Goal: Ask a question: Seek information or help from site administrators or community

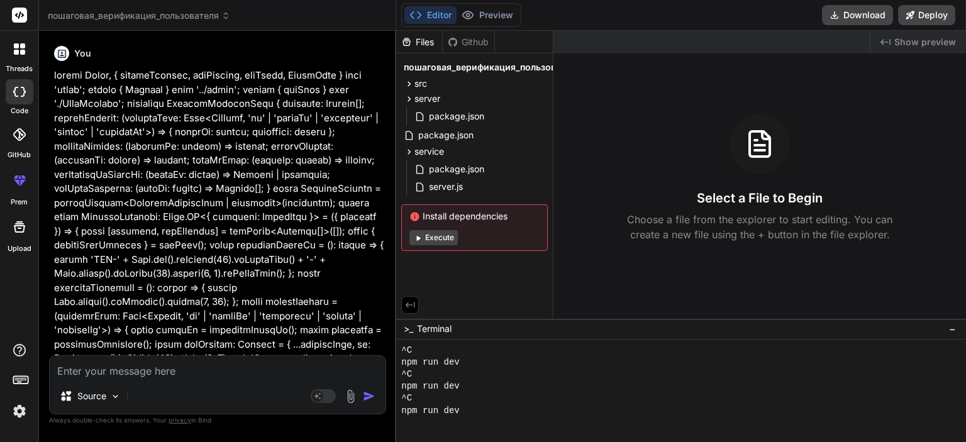
scroll to position [422, 0]
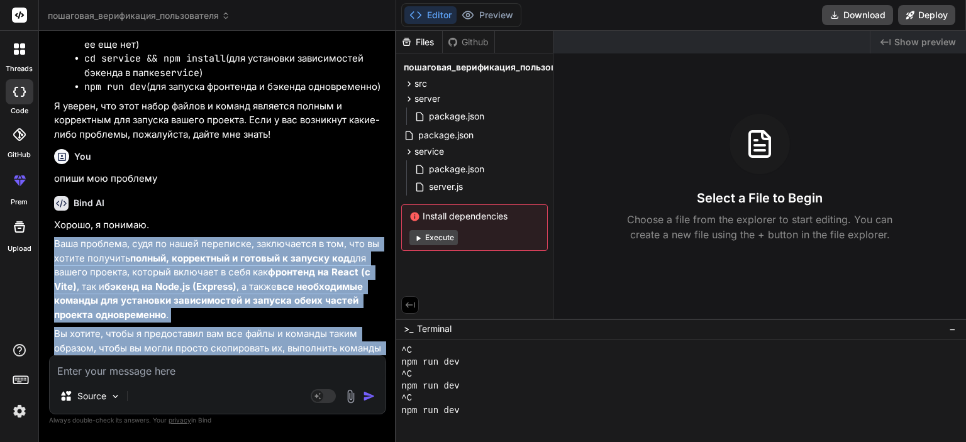
click at [231, 370] on textarea at bounding box center [218, 367] width 336 height 23
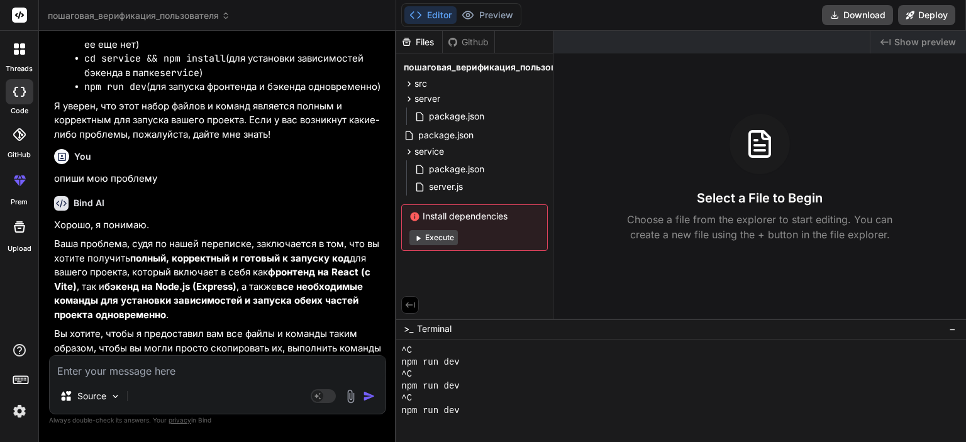
click at [172, 371] on textarea at bounding box center [218, 367] width 336 height 23
paste textarea "TypeError: t._onTimeout is not a function at [URL][DOMAIN_NAME] Node.js v20.19.1"
type textarea "TypeError: t._onTimeout is not a function at [URL][DOMAIN_NAME] Node.js v20.19.1"
type textarea "x"
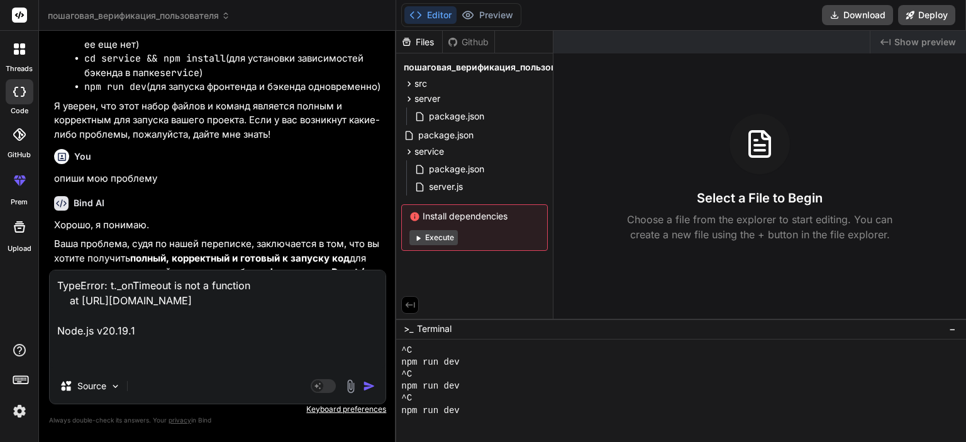
type textarea "TypeError: t._onTimeout is not a function at [URL][DOMAIN_NAME] Node.js v20.19.1"
click at [369, 387] on img "button" at bounding box center [369, 386] width 13 height 13
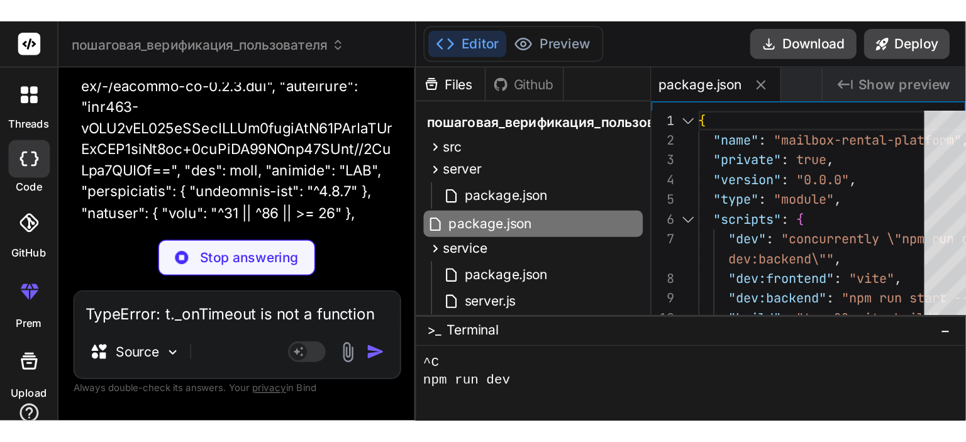
scroll to position [73911, 0]
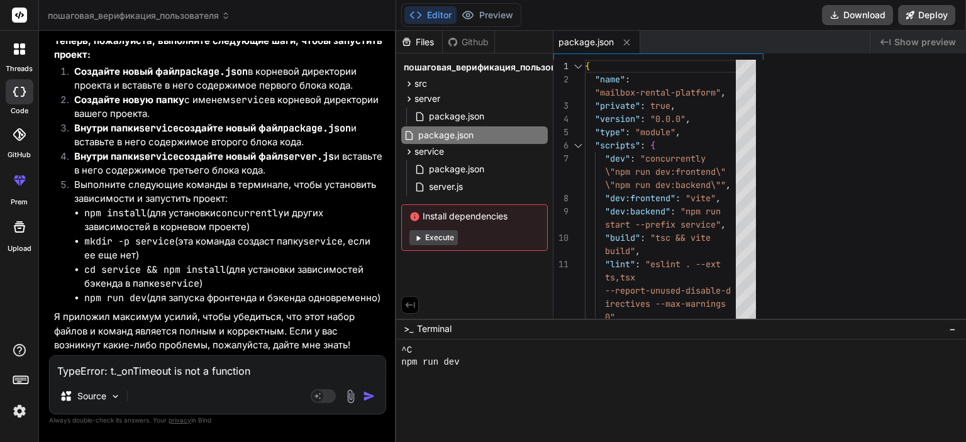
type textarea "x"
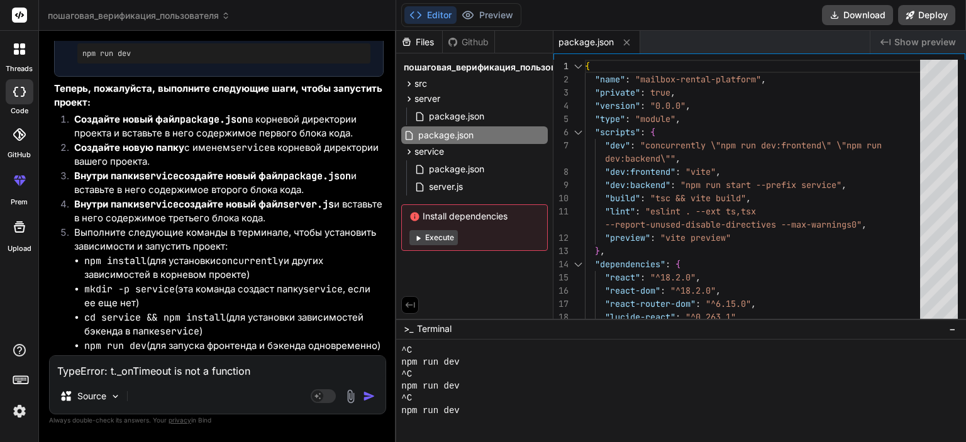
scroll to position [50069, 0]
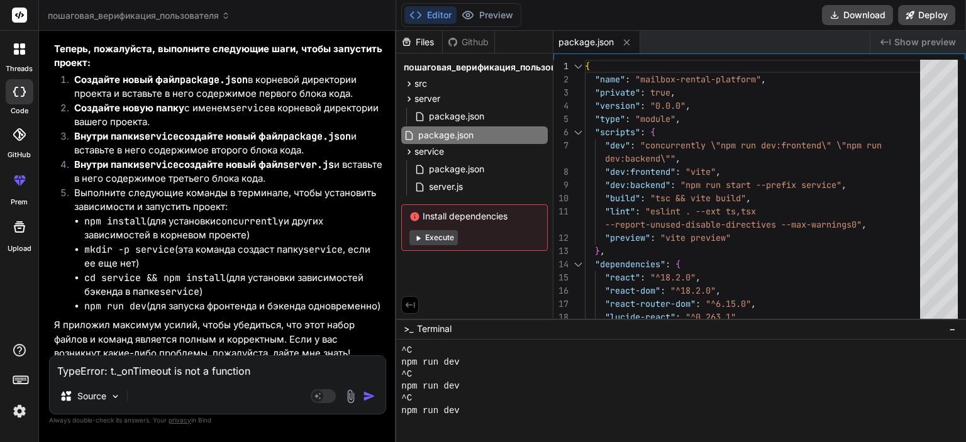
click at [186, 370] on textarea "TypeError: t._onTimeout is not a function at [URL][DOMAIN_NAME] Node.js v20.19.1" at bounding box center [218, 367] width 336 height 23
paste textarea "{ "name": "mailbox-rental-platform", "private": true, "version": "0.0.0", "type…"
type textarea "{ "name": "mailbox-rental-platform", "private": true, "version": "0.0.0", "type…"
type textarea "x"
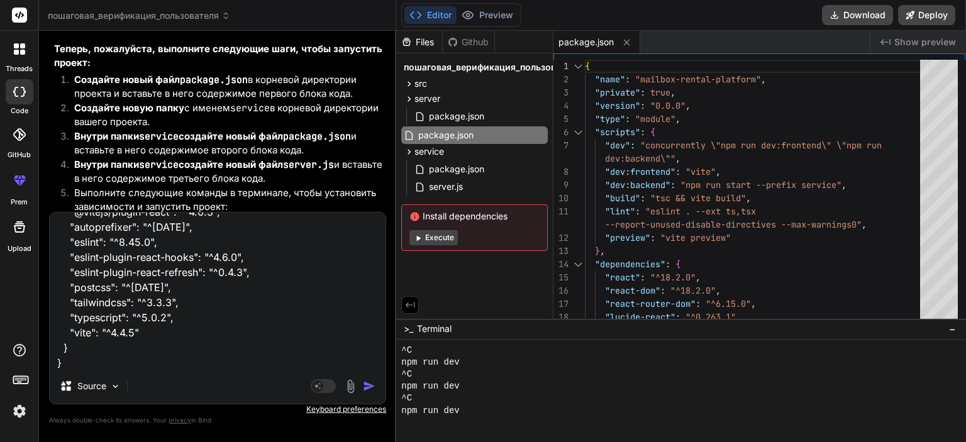
type textarea "{ "name": "mailbox-rental-platform", "private": true, "version": "0.0.0", "type…"
type textarea "x"
type textarea "{ "name": "mailbox-rental-platform", "private": true, "version": "0.0.0", "type…"
type textarea "x"
type textarea "{ "name": "mailbox-rental-platform", "private": true, "version": "0.0.0", "type…"
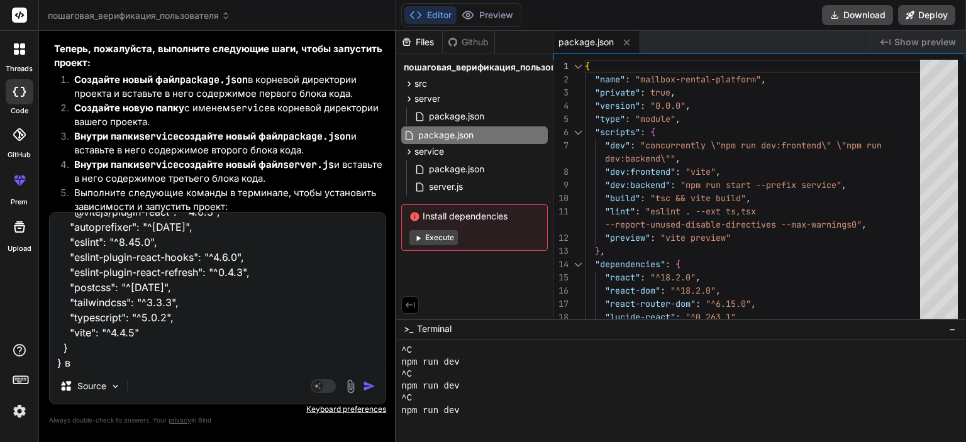
type textarea "x"
type textarea "{ "name": "mailbox-rental-platform", "private": true, "version": "0.0.0", "type…"
type textarea "x"
type textarea "{ "name": "mailbox-rental-platform", "private": true, "version": "0.0.0", "type…"
type textarea "x"
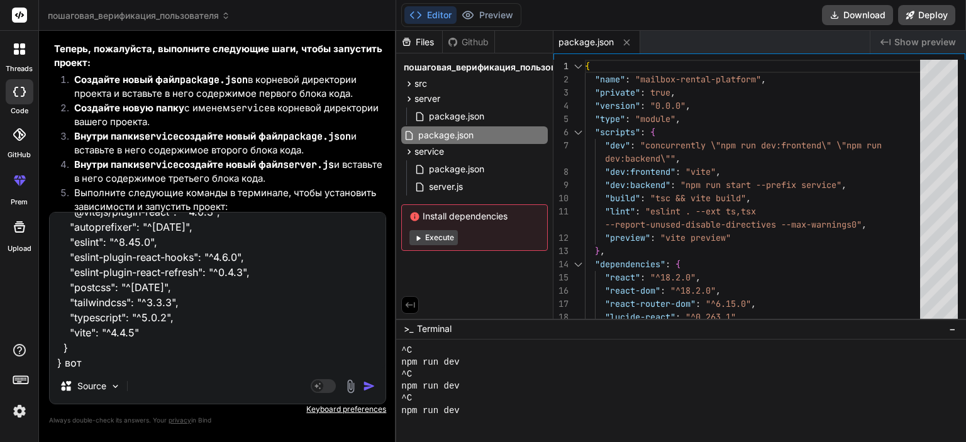
type textarea "{ "name": "mailbox-rental-platform", "private": true, "version": "0.0.0", "type…"
type textarea "x"
type textarea "{ "name": "mailbox-rental-platform", "private": true, "version": "0.0.0", "type…"
type textarea "x"
type textarea "{ "name": "mailbox-rental-platform", "private": true, "version": "0.0.0", "type…"
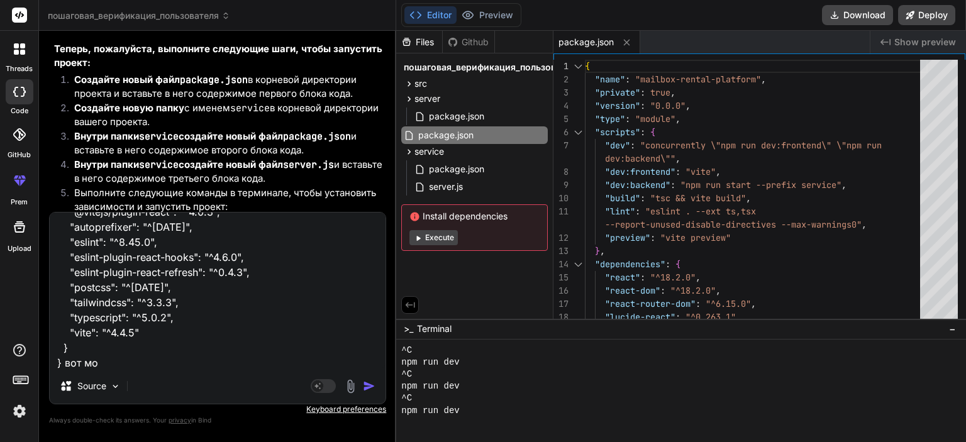
type textarea "x"
type textarea "{ "name": "mailbox-rental-platform", "private": true, "version": "0.0.0", "type…"
type textarea "x"
type textarea "{ "name": "mailbox-rental-platform", "private": true, "version": "0.0.0", "type…"
type textarea "x"
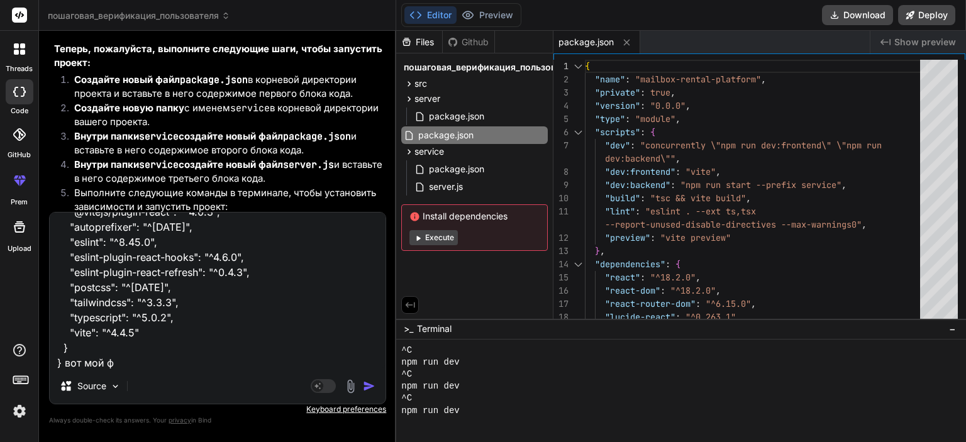
type textarea "{ "name": "mailbox-rental-platform", "private": true, "version": "0.0.0", "type…"
type textarea "x"
type textarea "{ "name": "mailbox-rental-platform", "private": true, "version": "0.0.0", "type…"
type textarea "x"
type textarea "{ "name": "mailbox-rental-platform", "private": true, "version": "0.0.0", "type…"
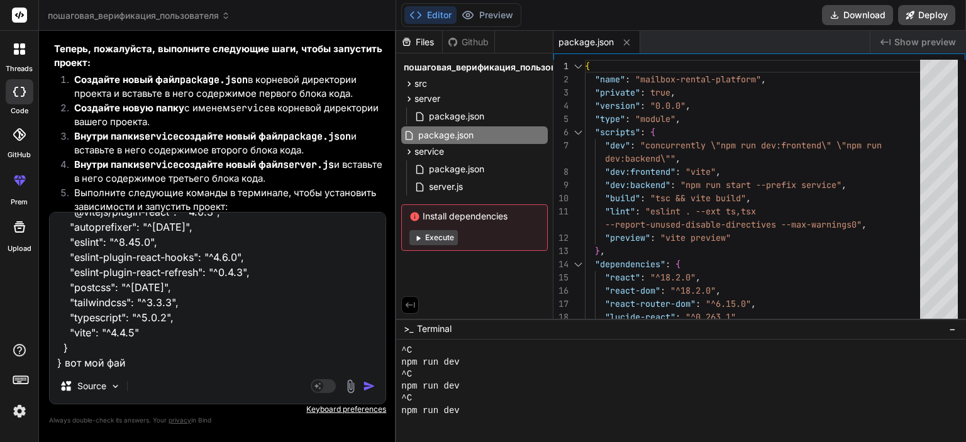
type textarea "x"
type textarea "{ "name": "mailbox-rental-platform", "private": true, "version": "0.0.0", "type…"
type textarea "x"
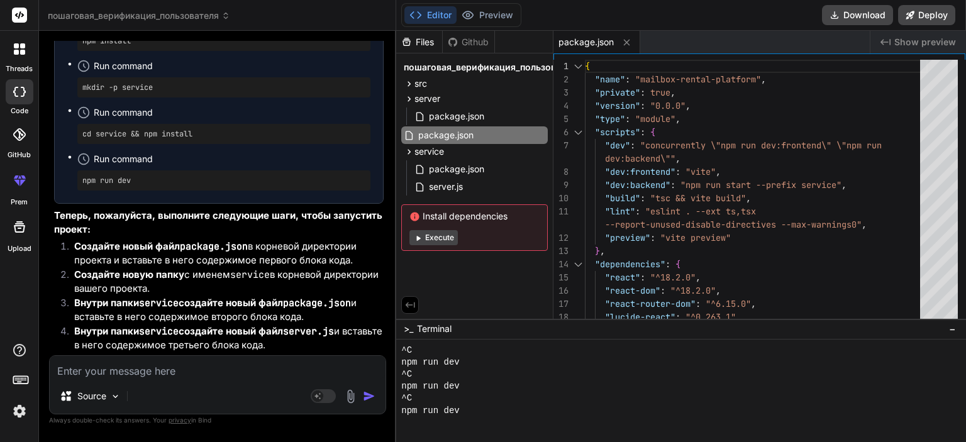
scroll to position [49676, 0]
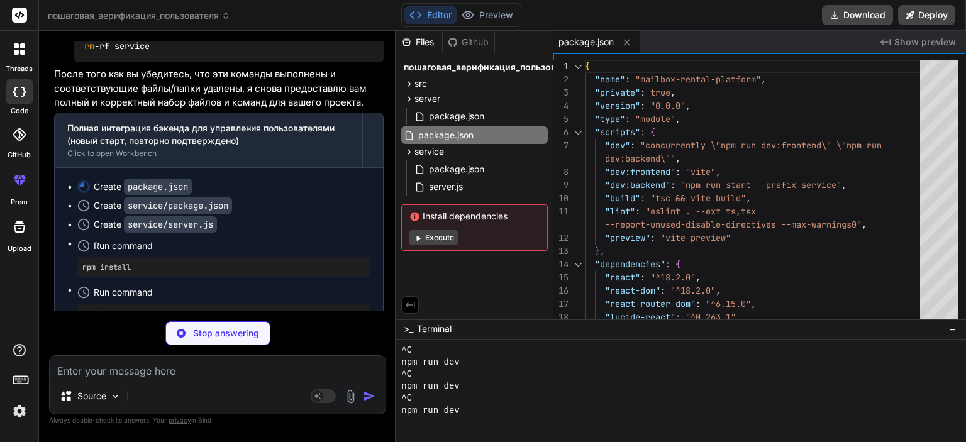
type textarea "x"
type textarea ""typescript": "^5.0.2", "vite": "^4.4.5" } }"
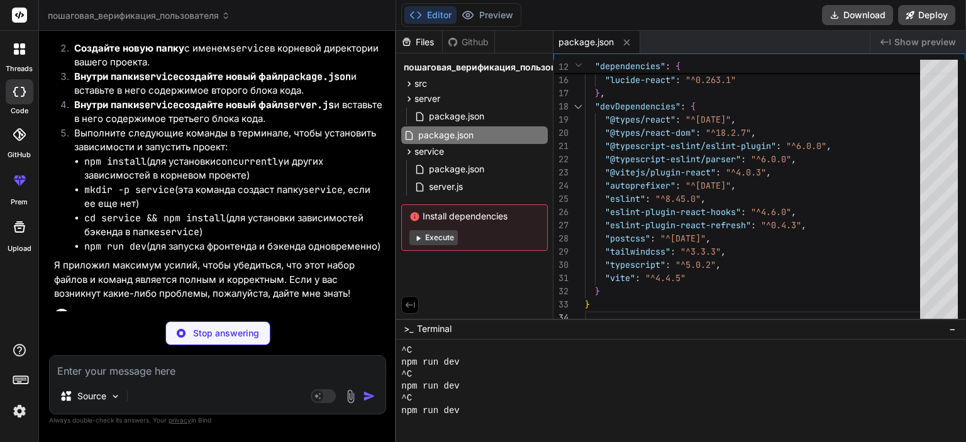
scroll to position [50652, 0]
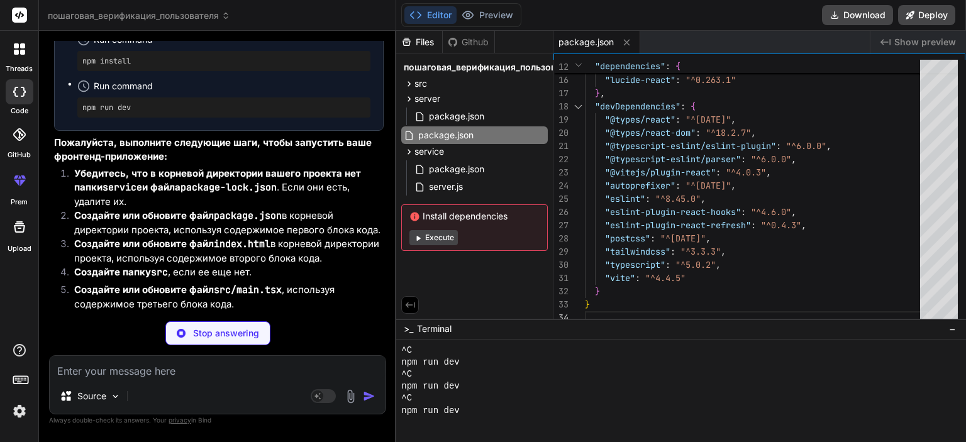
type textarea "x"
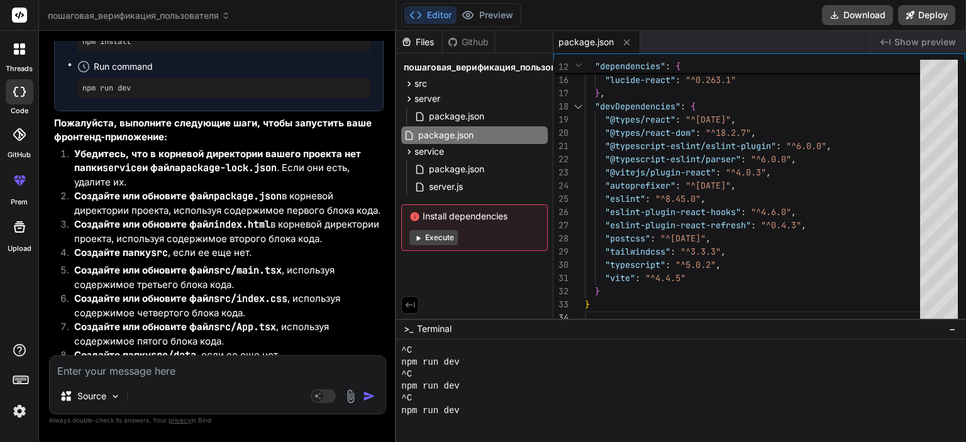
scroll to position [50733, 0]
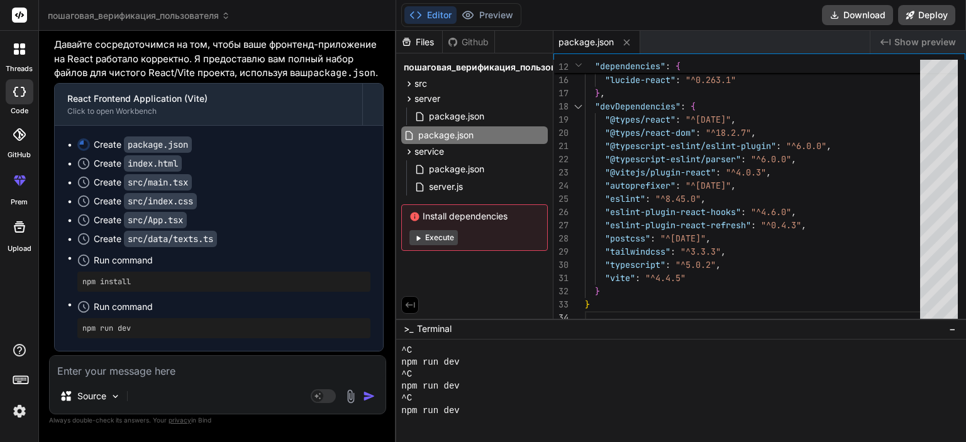
type textarea "с"
type textarea "x"
type textarea "ст"
type textarea "x"
type textarea "сто"
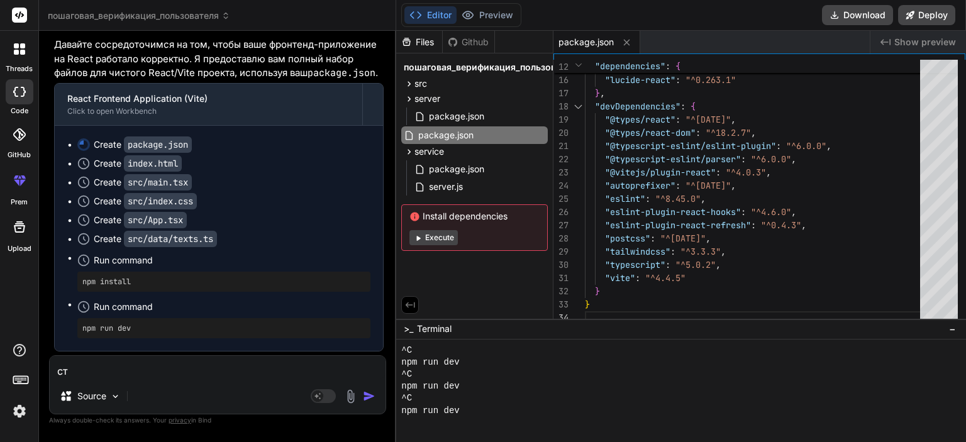
type textarea "x"
type textarea "стой"
type textarea "x"
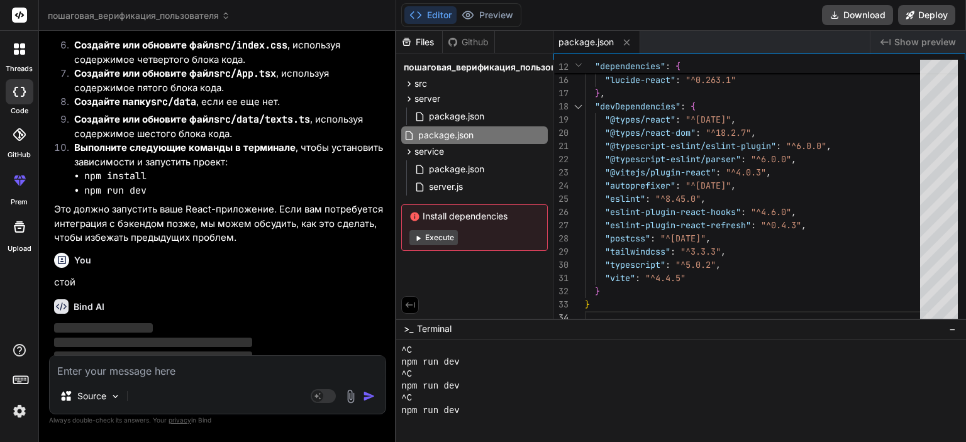
scroll to position [51240, 0]
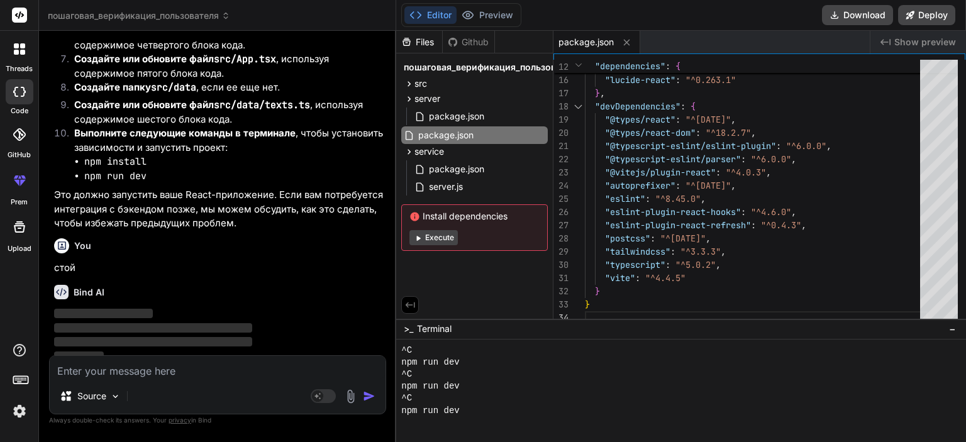
type textarea "x"
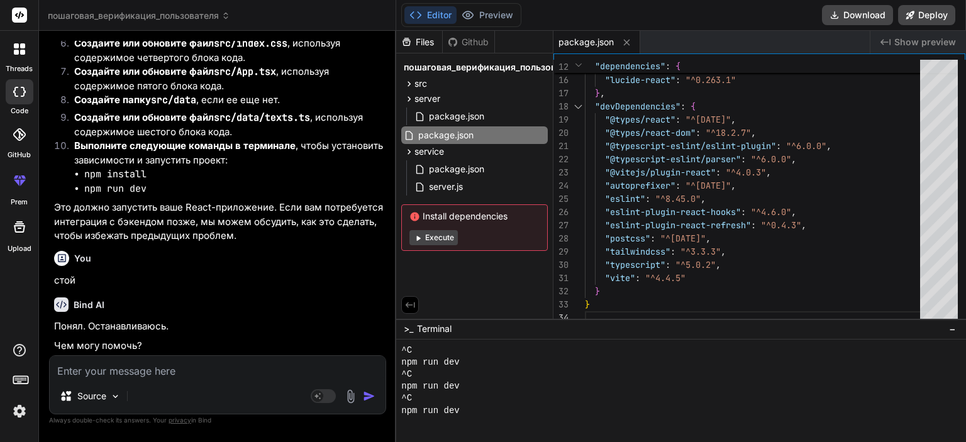
scroll to position [51220, 0]
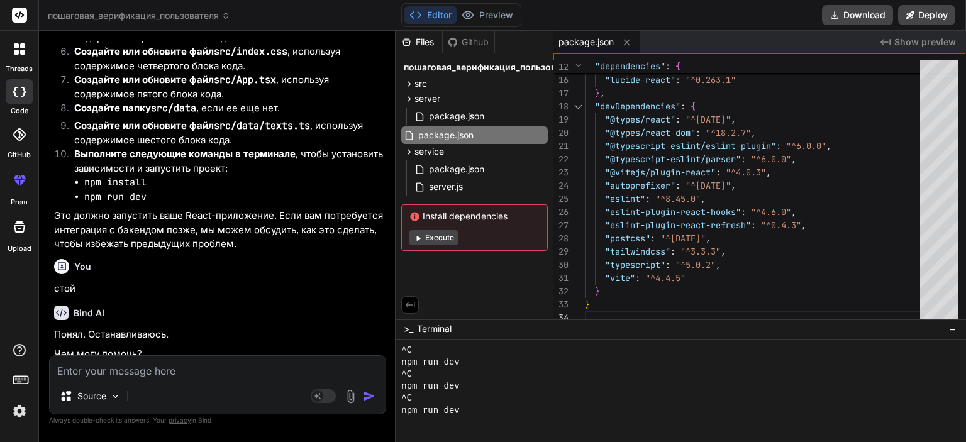
click at [197, 373] on textarea at bounding box center [218, 367] width 336 height 23
type textarea "э"
type textarea "x"
type textarea "эт"
type textarea "x"
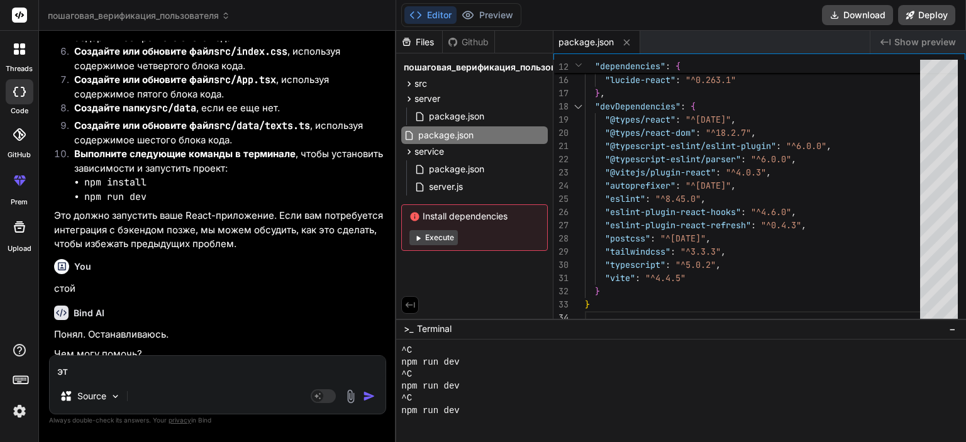
type textarea "это"
type textarea "x"
type textarea "это"
type textarea "x"
type textarea "это [PERSON_NAME]"
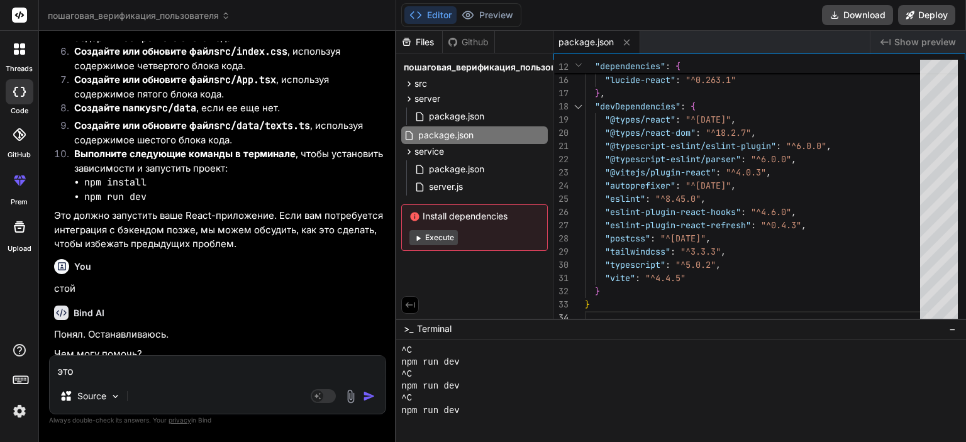
type textarea "x"
type textarea "это не"
type textarea "x"
type textarea "это не"
type textarea "x"
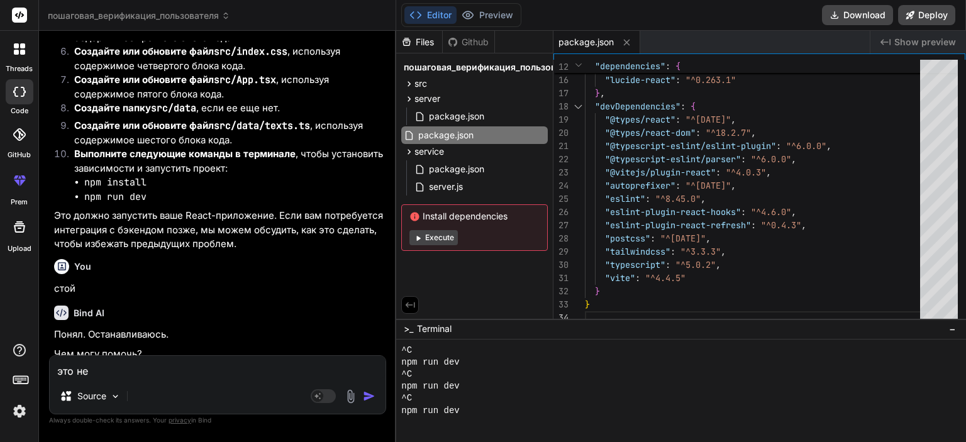
type textarea "это не т"
type textarea "x"
type textarea "это не ту"
type textarea "x"
type textarea "это не тут"
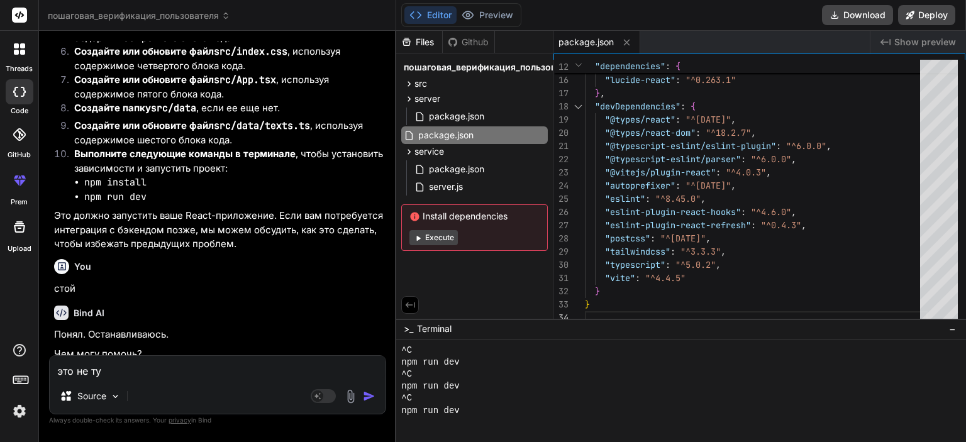
type textarea "x"
type textarea "это не тут"
type textarea "x"
type textarea "это не тут п"
type textarea "x"
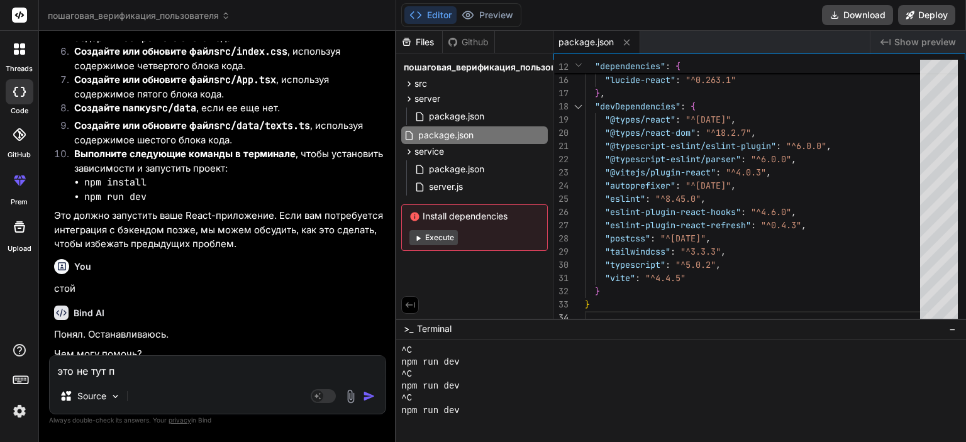
type textarea "это не тут пр"
type textarea "x"
type textarea "это не тут про"
type textarea "x"
type textarea "это не тут проб"
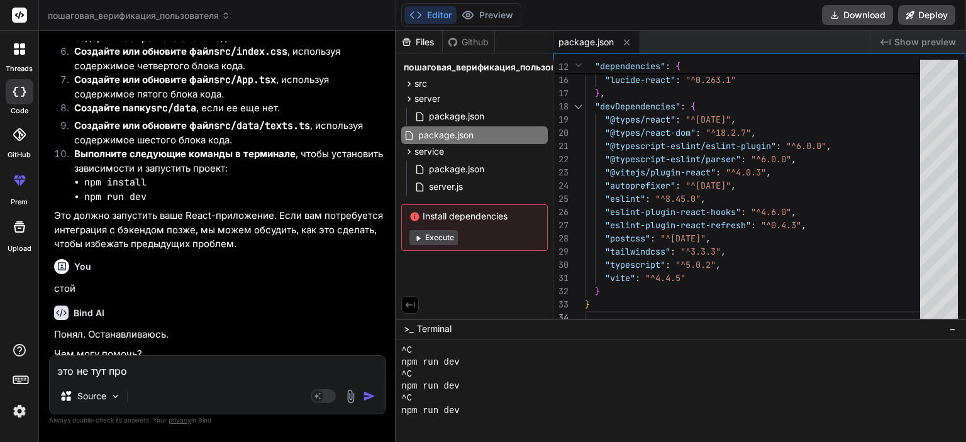
type textarea "x"
type textarea "это не тут пробл"
type textarea "x"
type textarea "это не тут пробле"
type textarea "x"
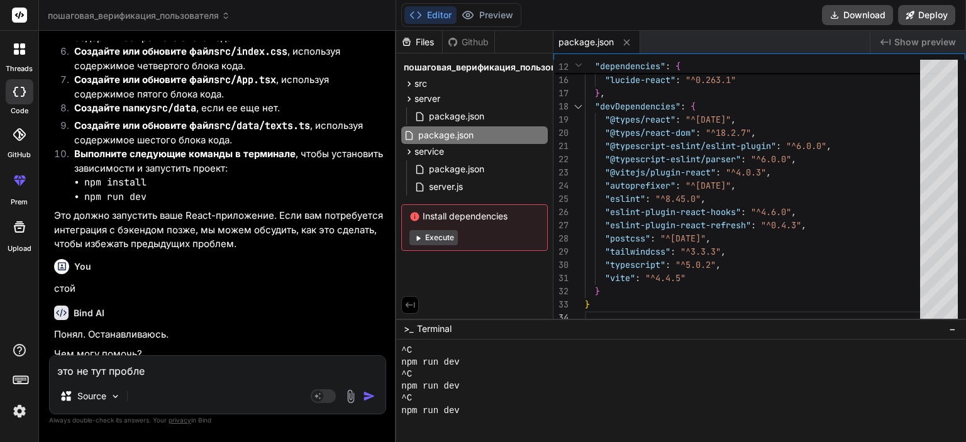
type textarea "это не тут проблем"
type textarea "x"
type textarea "это не тут проблема"
type textarea "x"
type textarea "это не тут проблема"
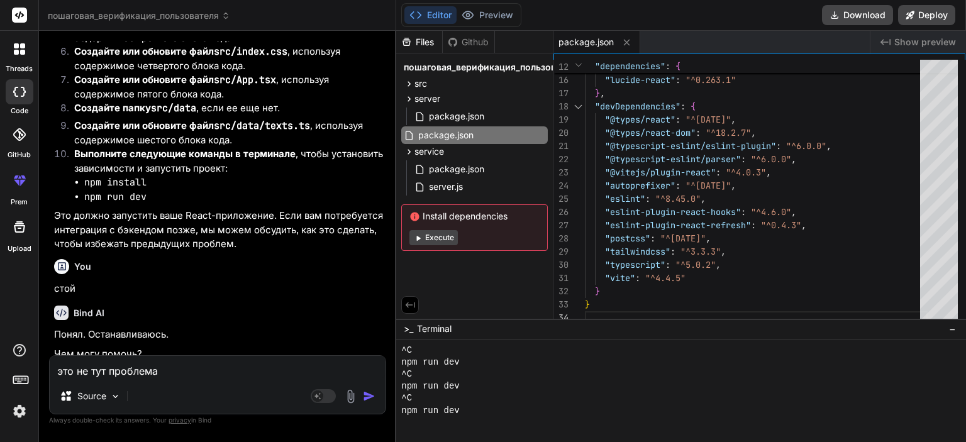
type textarea "x"
type textarea "это не тут проблема а"
type textarea "x"
type textarea "это не тут проблема а"
type textarea "x"
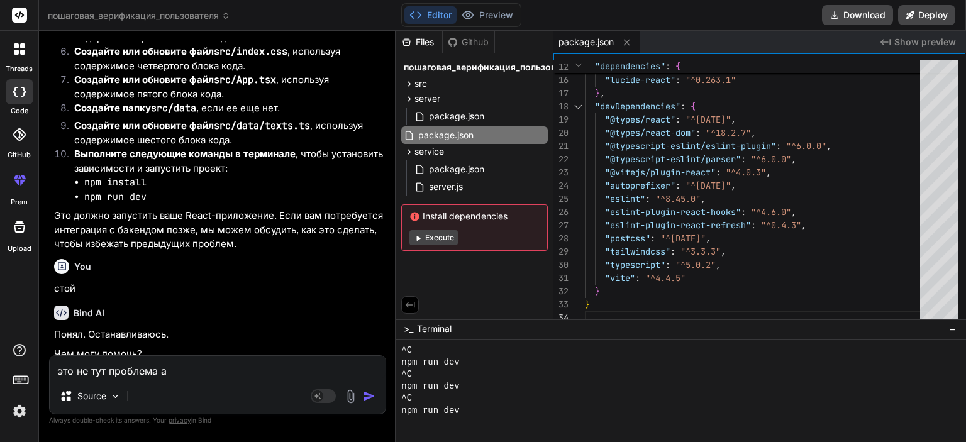
type textarea "это не тут проблема а с"
type textarea "x"
type textarea "это не тут проблема а с"
type textarea "x"
type textarea "это не тут проблема а с [PERSON_NAME]"
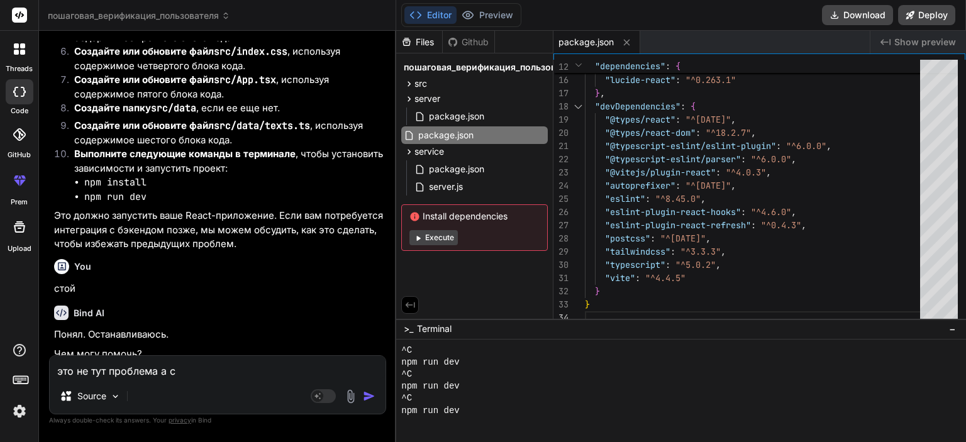
type textarea "x"
type textarea "это не тут проблема а с др"
type textarea "x"
type textarea "это не тут проблема а с дру"
type textarea "x"
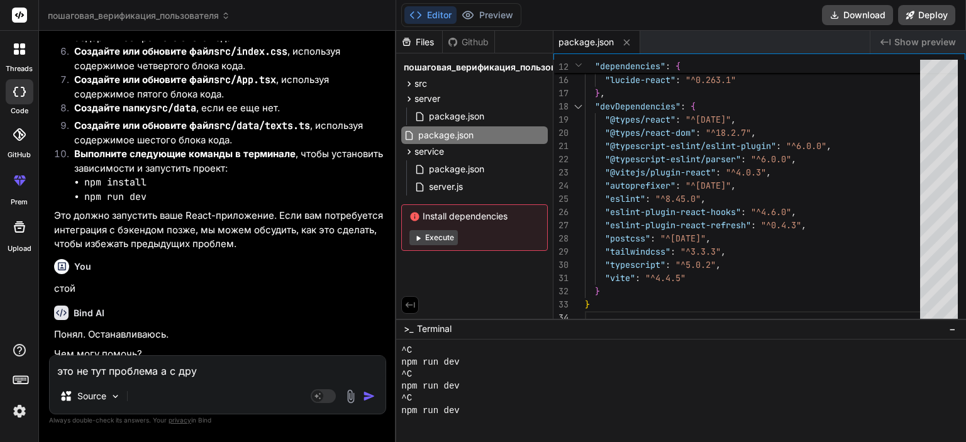
type textarea "это не тут проблема а с друг"
type textarea "x"
type textarea "это не тут проблема а с други"
type textarea "x"
type textarea "это не тут проблема а с другим"
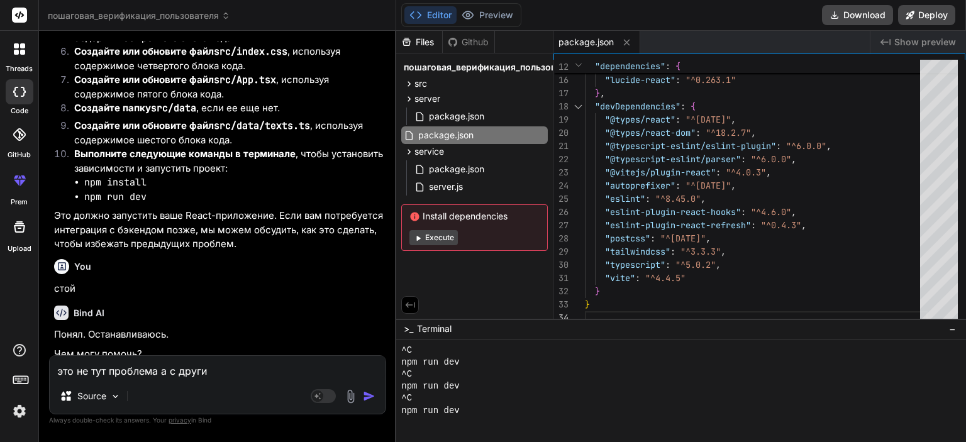
type textarea "x"
type textarea "это не тут проблема а с другим"
type textarea "x"
type textarea "это не тут проблема а с другим с"
type textarea "x"
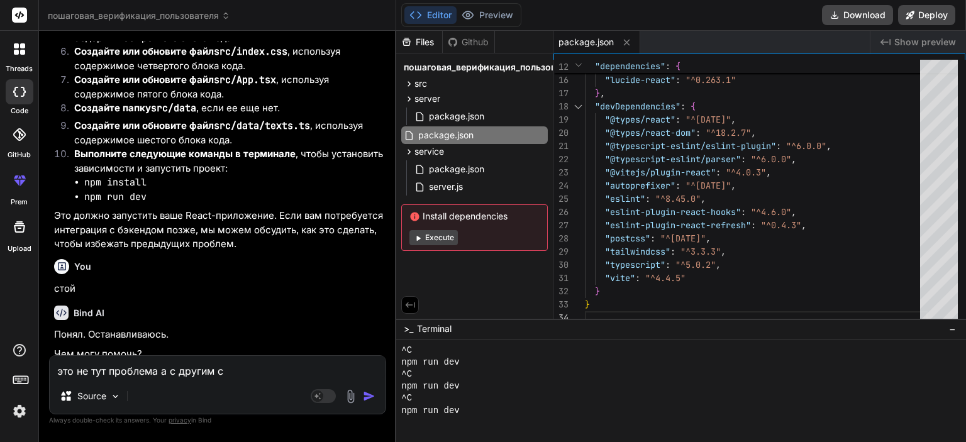
type textarea "это не тут проблема а с другим са"
type textarea "x"
type textarea "это не тут проблема а с другим сай"
type textarea "x"
type textarea "это не тут проблема а с другим сайт"
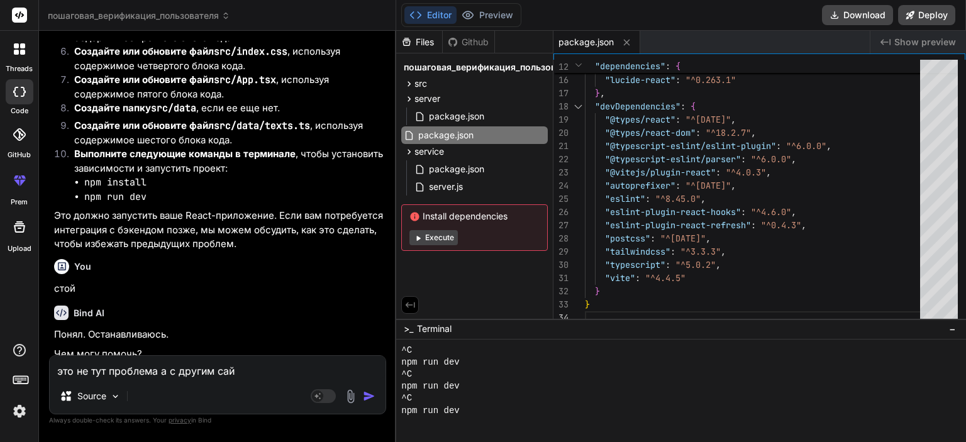
type textarea "x"
type textarea "это не тут проблема а с другим сайто"
type textarea "x"
type textarea "это не тут проблема а с другим сайтом"
type textarea "x"
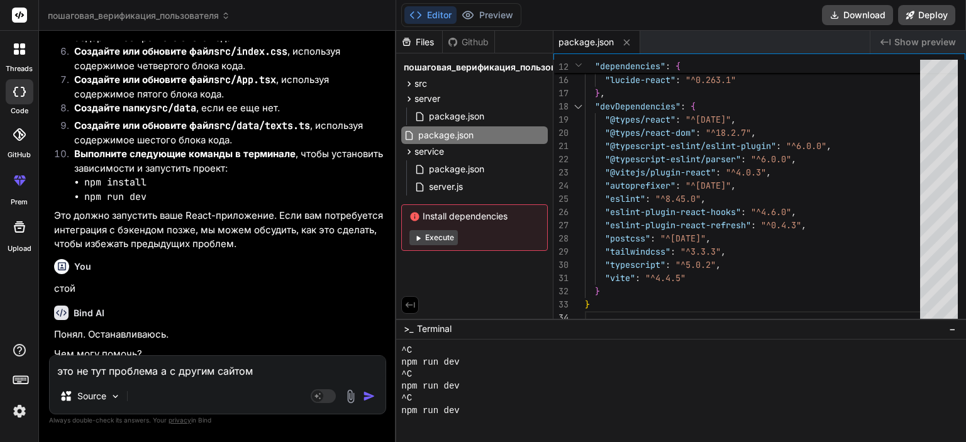
type textarea "это не тут проблема а с другим сайтом"
type textarea "x"
type textarea "это не тут проблема а с другим сайтом т"
type textarea "x"
type textarea "это не тут проблема а с другим сайтом ты"
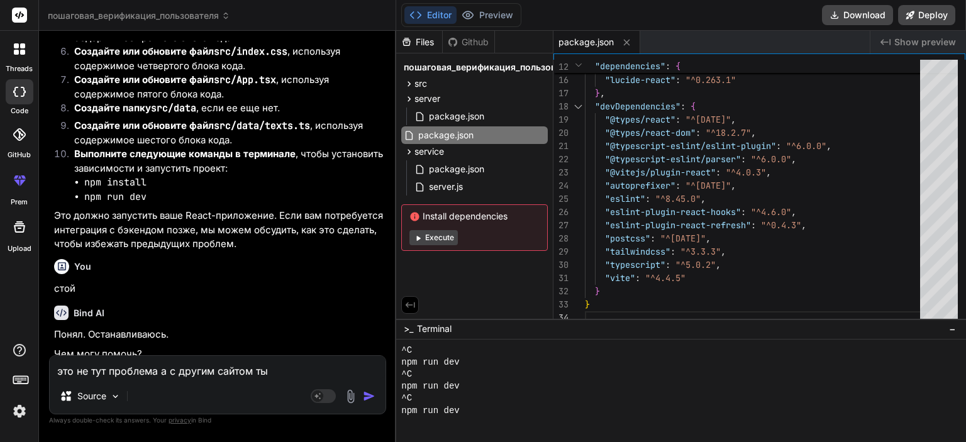
type textarea "x"
type textarea "это не тут проблема а с другим сайтом ты"
type textarea "x"
type textarea "это не тут проблема а с другим сайтом ты с"
type textarea "x"
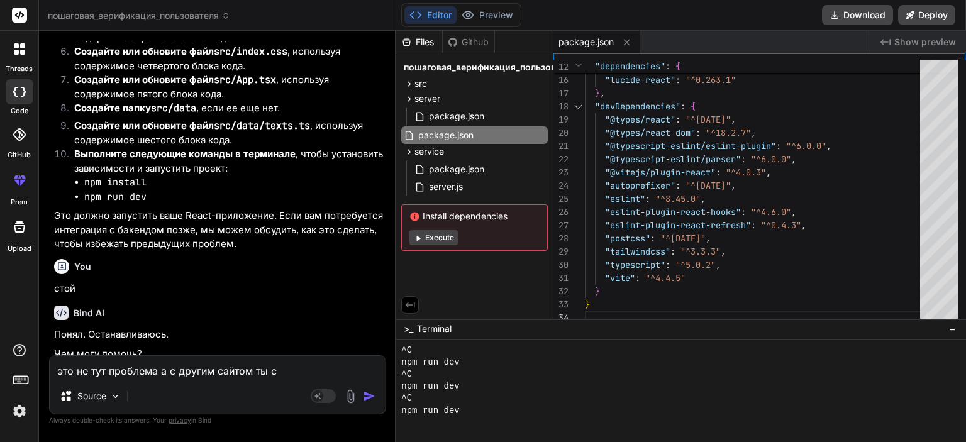
type textarea "это не тут проблема а с другим сайтом ты ск"
type textarea "x"
type textarea "это не тут проблема а с другим сайтом ты ска"
type textarea "x"
type textarea "это не тут проблема а с другим сайтом ты скаж"
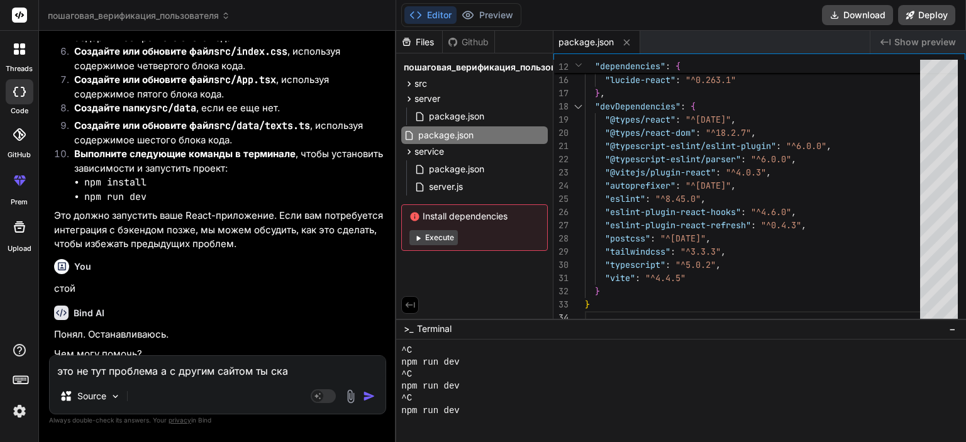
type textarea "x"
type textarea "это не тут проблема а с другим сайтом ты скажи"
type textarea "x"
type textarea "это не тут проблема а с другим сайтом ты скажи"
type textarea "x"
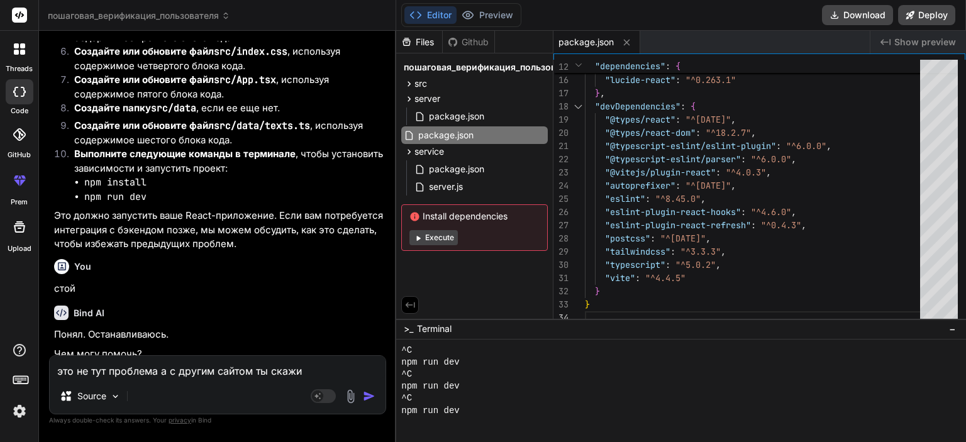
type textarea "это не тут проблема а с другим сайтом ты скажи [PERSON_NAME]"
type textarea "x"
type textarea "это не тут проблема а с другим сайтом ты скажи ка"
type textarea "x"
type textarea "это не тут проблема а с другим сайтом ты скажи как"
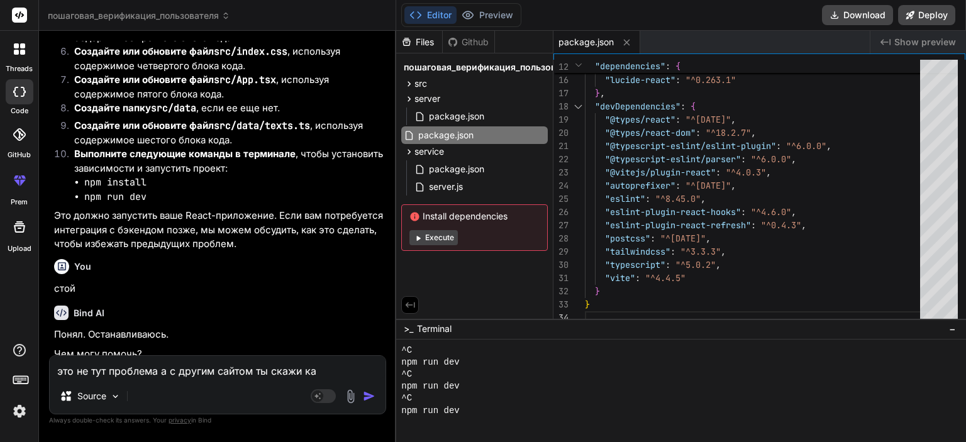
type textarea "x"
type textarea "это не тут проблема а с другим сайтом ты скажи како"
type textarea "x"
type textarea "это не тут проблема а с другим сайтом ты скажи какой"
type textarea "x"
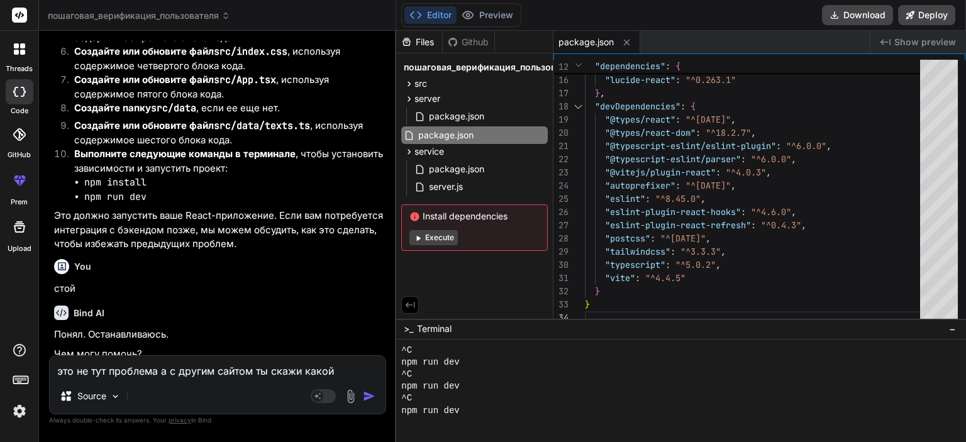
type textarea "это не тут проблема а с другим сайтом ты скажи какой"
type textarea "x"
type textarea "это не тут проблема а с другим сайтом ты скажи какой к"
type textarea "x"
type textarea "это не тут проблема а с другим сайтом ты скажи какой ко"
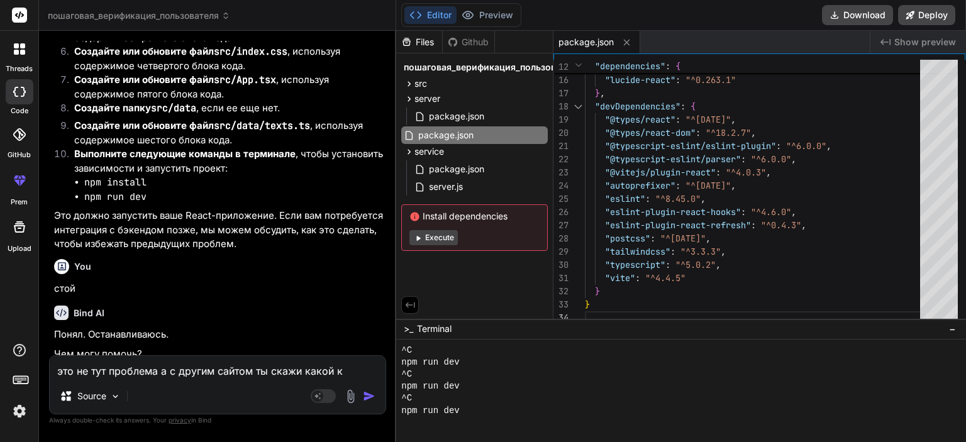
type textarea "x"
type textarea "это не тут проблема а с другим сайтом ты скажи какой код"
type textarea "x"
type textarea "это не тут проблема а с другим сайтом ты скажи какой код"
type textarea "x"
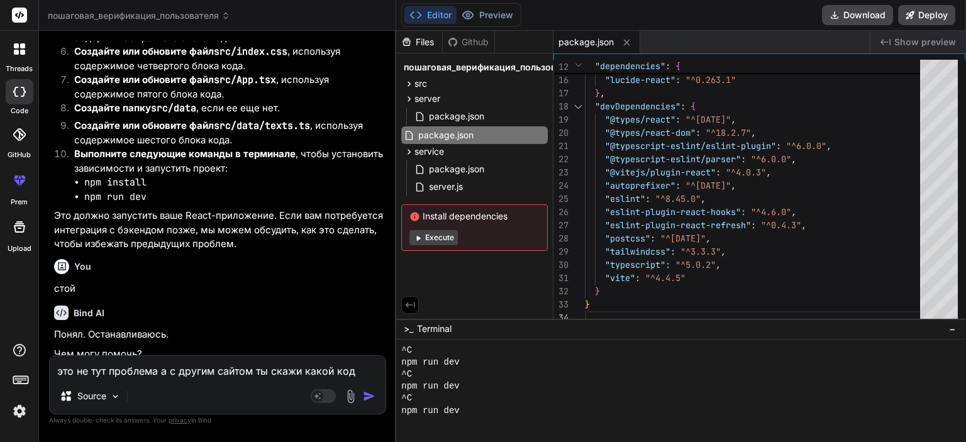
type textarea "это не тут проблема а с другим сайтом ты скажи какой код д"
type textarea "x"
type textarea "это не тут проблема а с другим сайтом ты скажи какой код да"
type textarea "x"
type textarea "это не тут проблема а с другим сайтом ты скажи какой код дат"
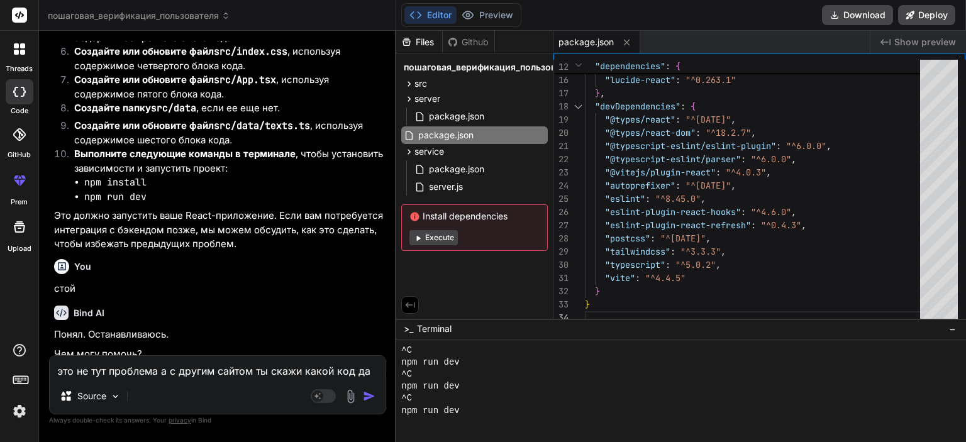
type textarea "x"
type textarea "это не тут проблема а с другим сайтом ты скажи какой код дать"
type textarea "x"
type textarea "это не тут проблема а с другим сайтом ты скажи какой код дать"
type textarea "x"
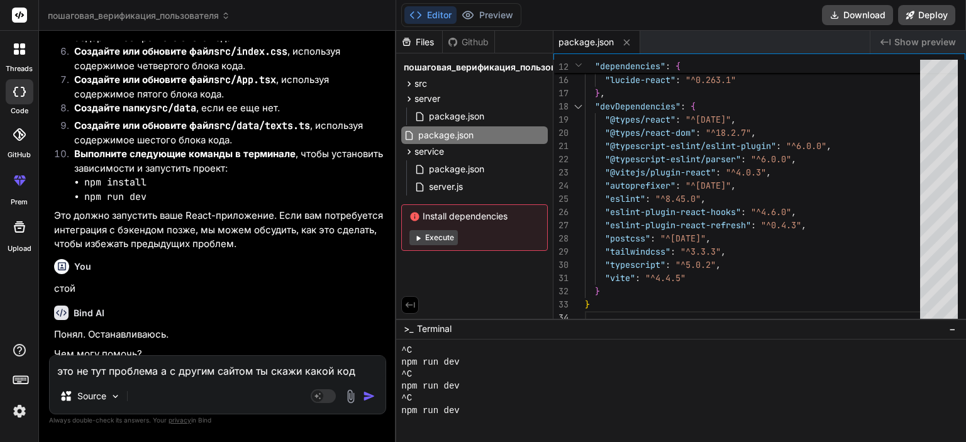
type textarea "это не тут проблема а с другим сайтом ты скажи какой код дать д"
type textarea "x"
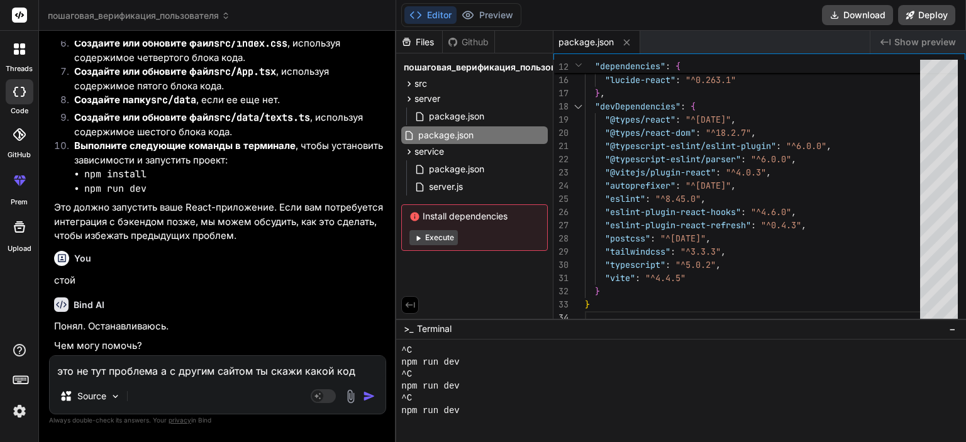
type textarea "это не тут проблема а с другим сайтом ты скажи какой код дать дл"
type textarea "x"
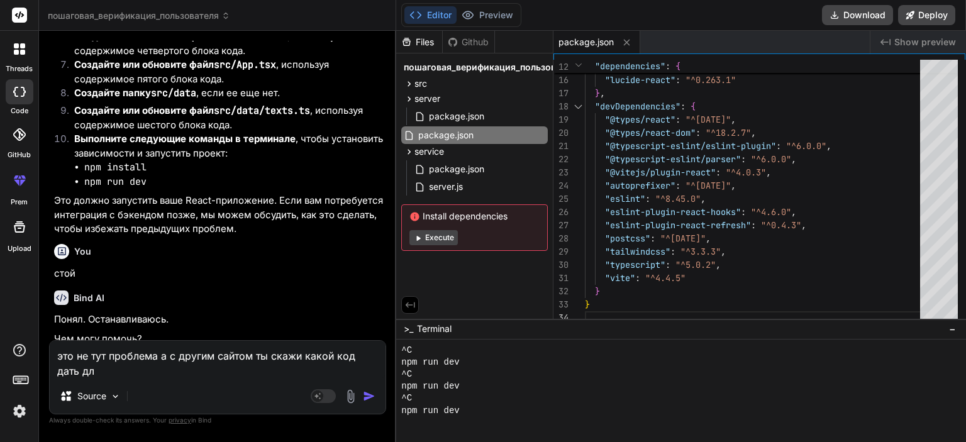
type textarea "это не тут проблема а с другим сайтом ты скажи какой код дать для"
type textarea "x"
type textarea "это не тут проблема а с другим сайтом ты скажи какой код дать для"
type textarea "x"
type textarea "это не тут проблема а с другим сайтом ты скажи какой код дать для у"
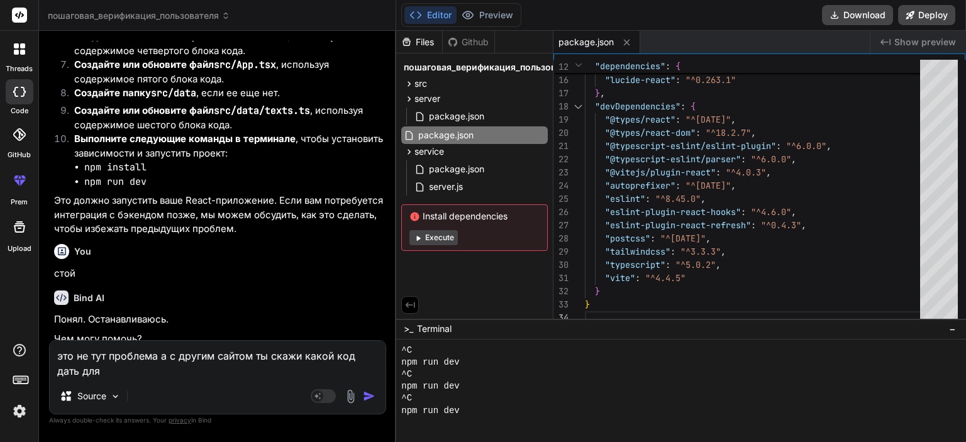
type textarea "x"
type textarea "это не тут проблема а с другим сайтом ты скажи какой код дать для ус"
type textarea "x"
type textarea "это не тут проблема а с другим сайтом ты скажи какой код дать для уст"
type textarea "x"
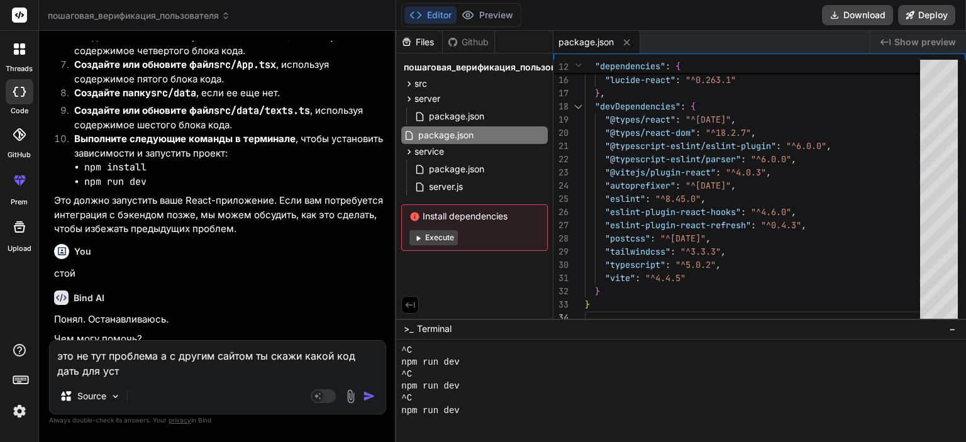
type textarea "это не тут проблема а с другим сайтом ты скажи какой код дать для устр"
type textarea "x"
type textarea "это не тут проблема а с другим сайтом ты скажи какой код дать для устра"
type textarea "x"
type textarea "это не тут проблема а с другим сайтом ты скажи какой код дать для устран"
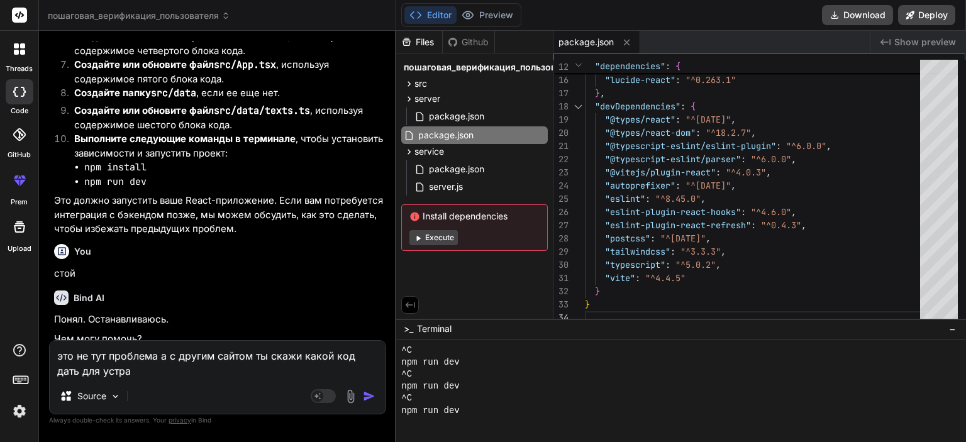
type textarea "x"
type textarea "это не тут проблема а с другим сайтом ты скажи какой код дать для устране"
type textarea "x"
type textarea "это не тут проблема а с другим сайтом ты скажи какой код дать для устранен"
type textarea "x"
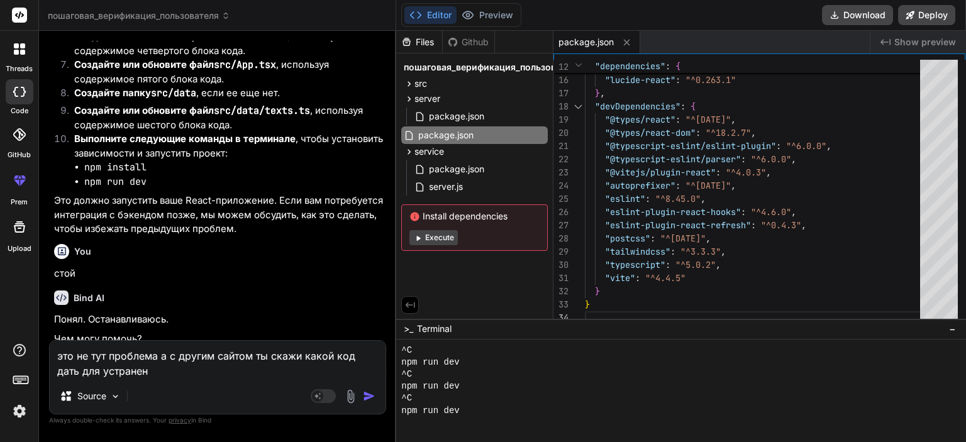
type textarea "это не тут проблема а с другим сайтом ты скажи какой код дать для устранени"
type textarea "x"
type textarea "это не тут проблема а с другим сайтом ты скажи какой код дать для устранения"
type textarea "x"
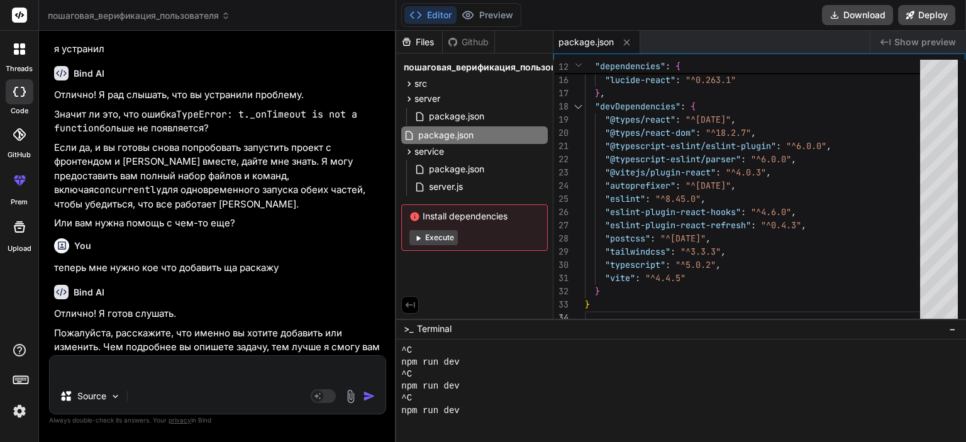
scroll to position [51937, 0]
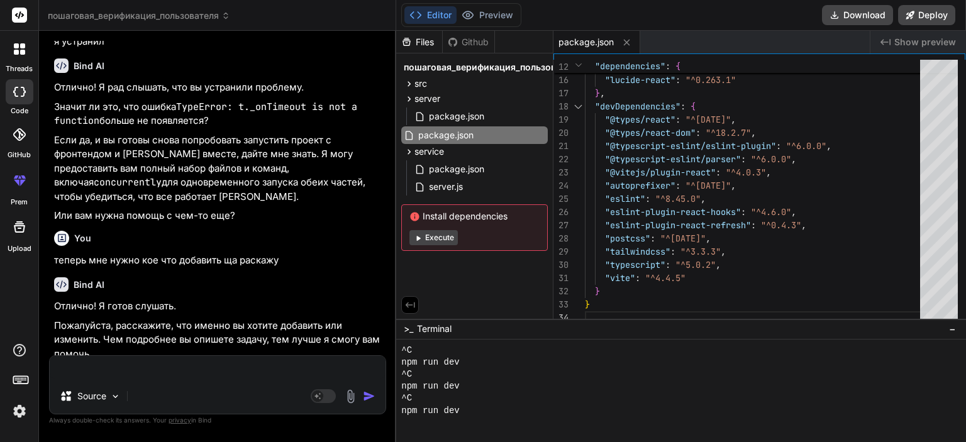
paste textarea "Loremi 👍 Dolor s ametcons adipisci EL sed doeius temporincidi: --- ## Utlabo: E…"
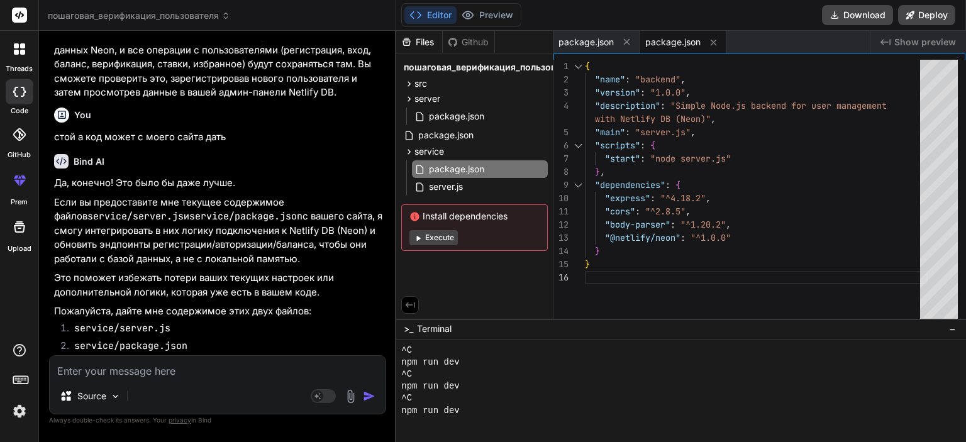
scroll to position [53712, 0]
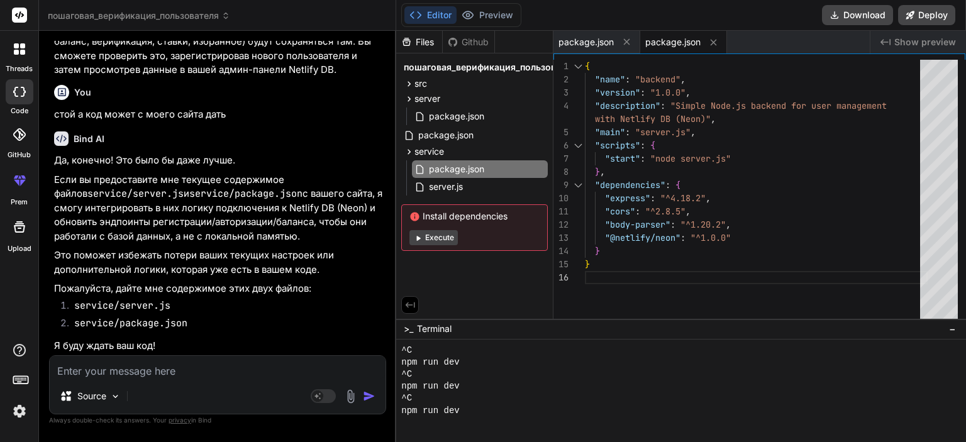
click at [226, 381] on div "Source Agent Mode. When this toggle is activated, AI automatically makes decisi…" at bounding box center [217, 384] width 337 height 59
click at [207, 373] on textarea at bounding box center [218, 367] width 336 height 23
paste textarea "{ "name": "mailbox-rental-platform", "private": true, "version": "0.0.0", "type…"
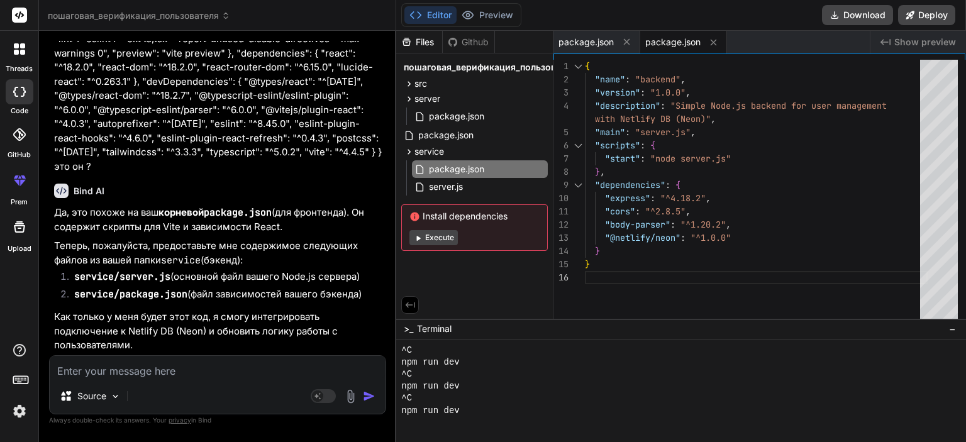
scroll to position [54090, 0]
drag, startPoint x: 170, startPoint y: 278, endPoint x: 119, endPoint y: 277, distance: 51.6
click at [119, 277] on li "service/server.js (основной файл вашего Node.js сервера)" at bounding box center [223, 279] width 319 height 18
copy code "server.js"
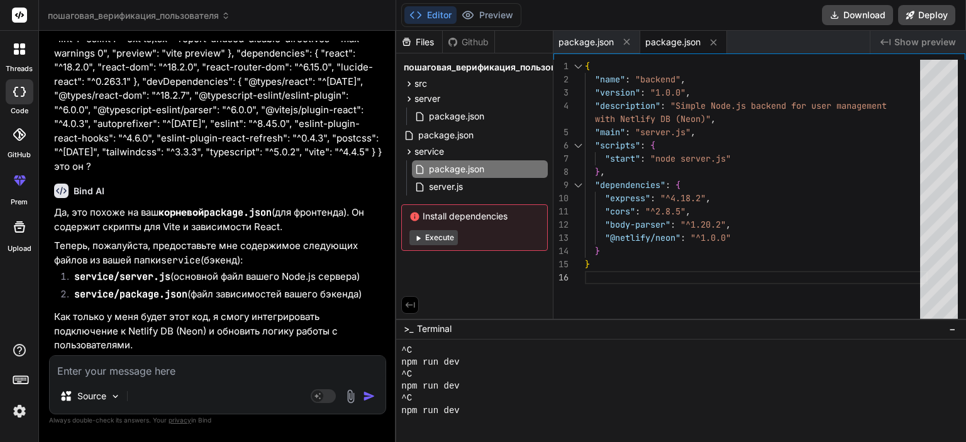
click at [68, 278] on li "service/server.js (основной файл вашего Node.js сервера)" at bounding box center [223, 279] width 319 height 18
drag, startPoint x: 192, startPoint y: 295, endPoint x: 186, endPoint y: 294, distance: 6.4
click at [186, 294] on li "service/package.json (файл зависимостей вашего бэкенда)" at bounding box center [223, 296] width 319 height 18
click at [186, 294] on code "service/package.json" at bounding box center [130, 294] width 113 height 13
drag, startPoint x: 186, startPoint y: 297, endPoint x: 118, endPoint y: 290, distance: 68.9
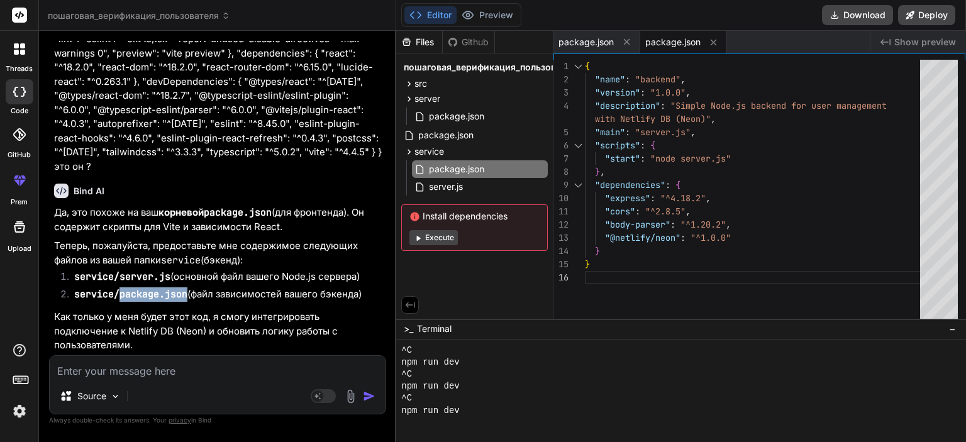
click at [118, 290] on code "service/package.json" at bounding box center [130, 294] width 113 height 13
copy code "package.json"
click at [234, 381] on div "Source Agent Mode. When this toggle is activated, AI automatically makes decisi…" at bounding box center [217, 384] width 337 height 59
click at [224, 378] on textarea at bounding box center [218, 367] width 336 height 23
paste textarea "{ "name": "mailbox-rental-platform", "version": "0.0.0", "lockfileVersion": 3, …"
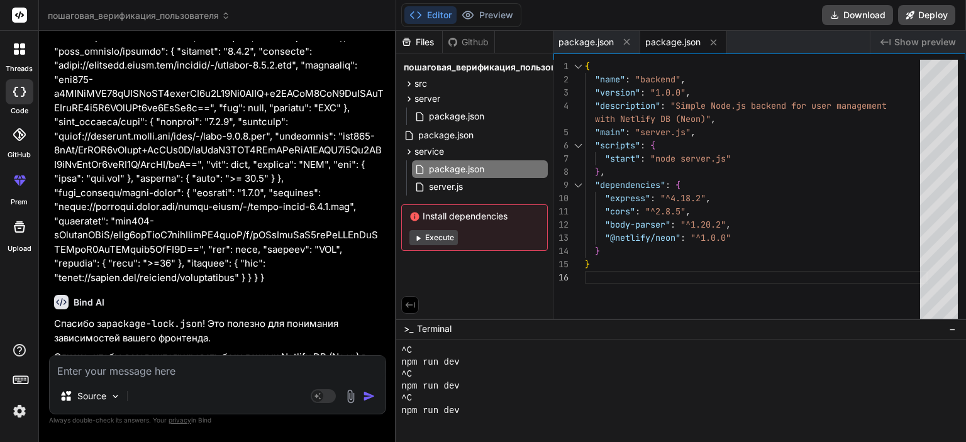
scroll to position [82106, 0]
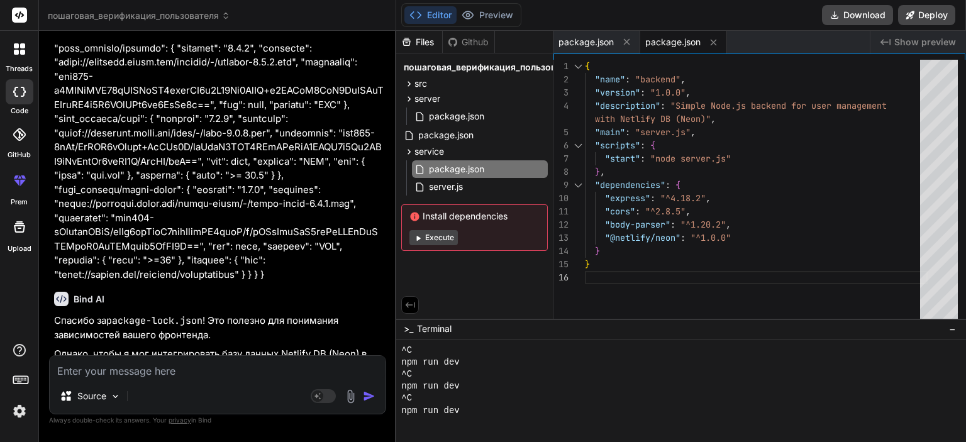
click at [162, 366] on textarea at bounding box center [218, 367] width 336 height 23
drag, startPoint x: 187, startPoint y: 309, endPoint x: 55, endPoint y: 291, distance: 132.6
click at [55, 378] on ol "service/server.js (основной файл вашего Node.js сервера) service/package.json (…" at bounding box center [218, 395] width 329 height 35
copy ol "service/server.js (основной файл вашего Node.js сервера) service/package.json"
click at [118, 374] on textarea at bounding box center [218, 367] width 336 height 23
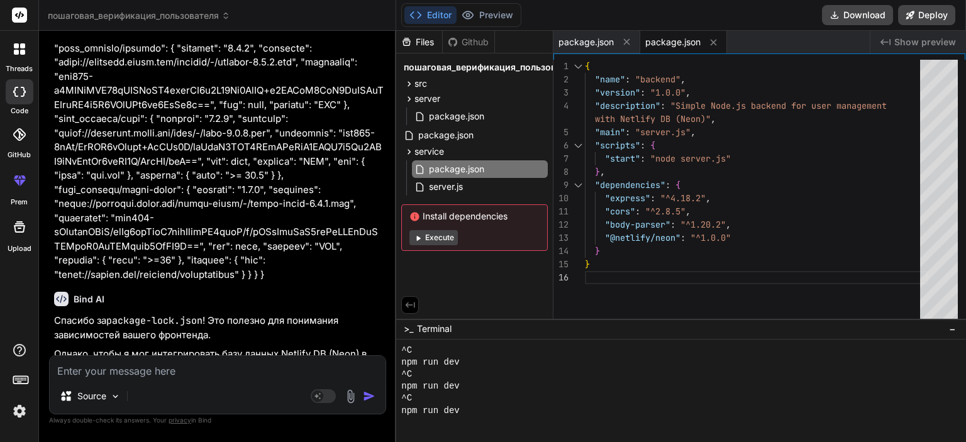
paste textarea "service/server.js (основной файл вашего Node.js сервера) service/package.json"
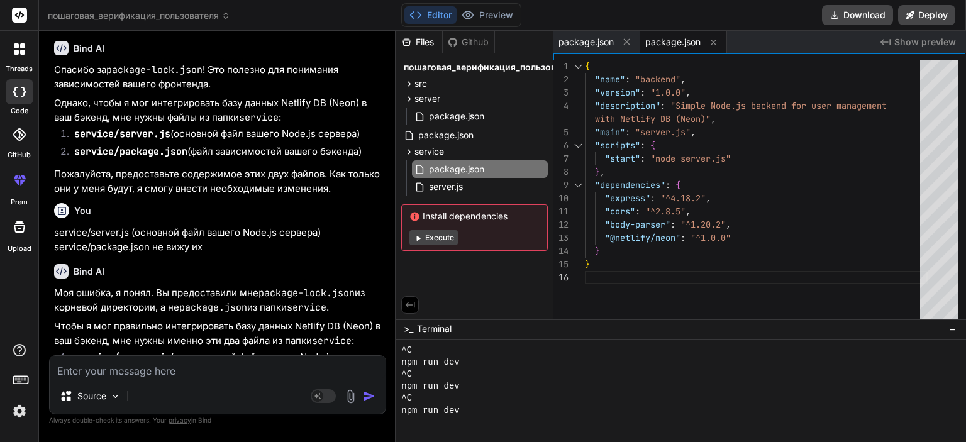
scroll to position [82365, 0]
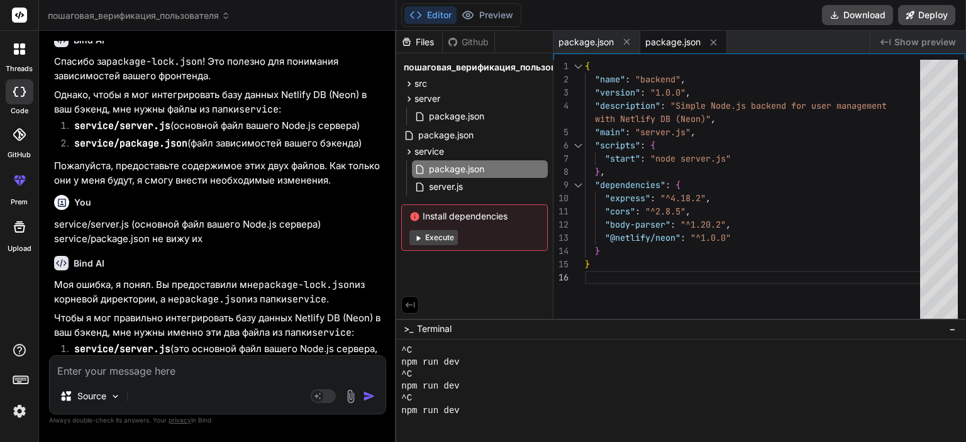
paste textarea "{ "name": "mailbox-rental-platform", "private": true, "version": "0.0.0", "type…"
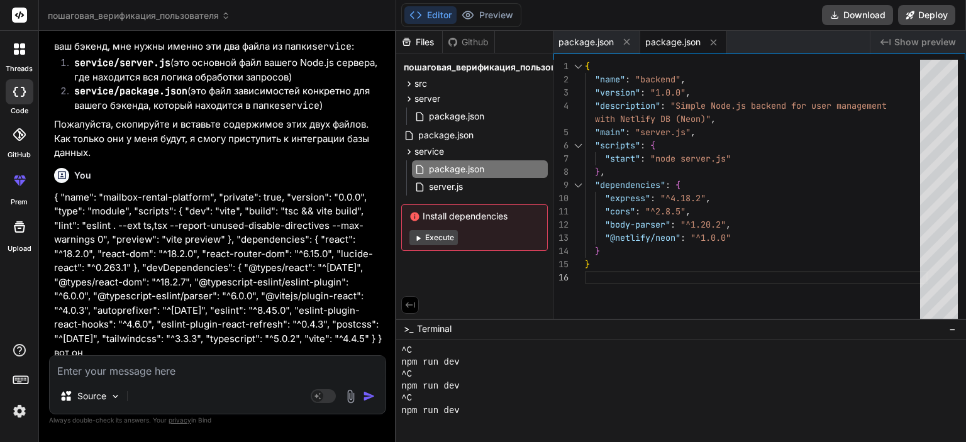
scroll to position [82708, 0]
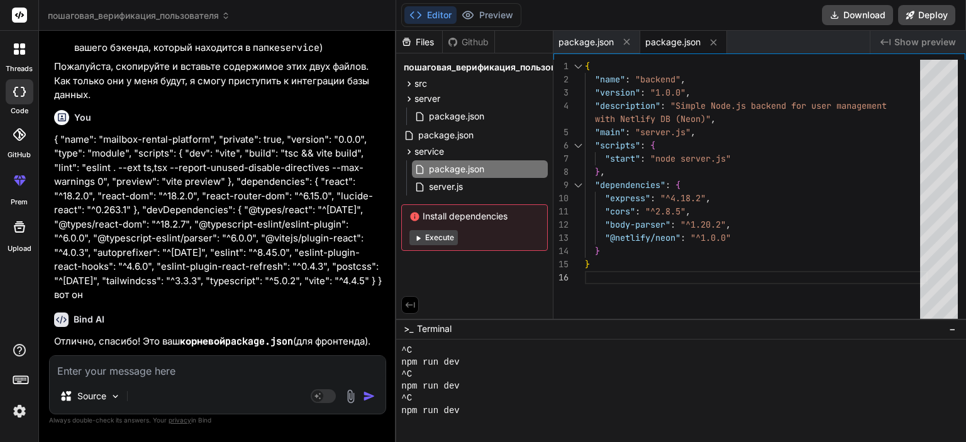
drag, startPoint x: 159, startPoint y: 283, endPoint x: 109, endPoint y: 284, distance: 50.3
click at [109, 371] on code "service/server.js" at bounding box center [112, 377] width 96 height 13
copy code "server.js"
click at [141, 376] on textarea at bounding box center [218, 367] width 336 height 23
paste textarea "server.js"
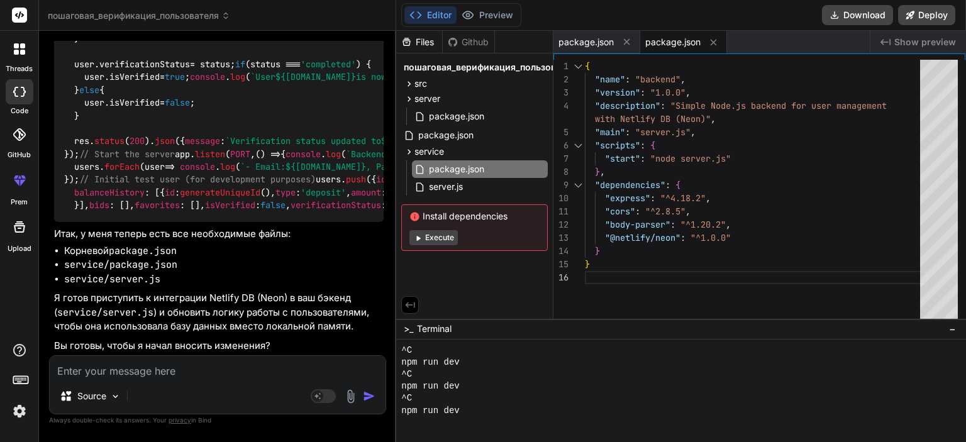
scroll to position [85760, 0]
drag, startPoint x: 179, startPoint y: 263, endPoint x: 109, endPoint y: 270, distance: 70.7
click at [109, 270] on li "service/package.json" at bounding box center [223, 265] width 319 height 14
copy code "package.json"
click at [243, 374] on textarea "стой я тебе дал только 2 файла" at bounding box center [218, 367] width 336 height 23
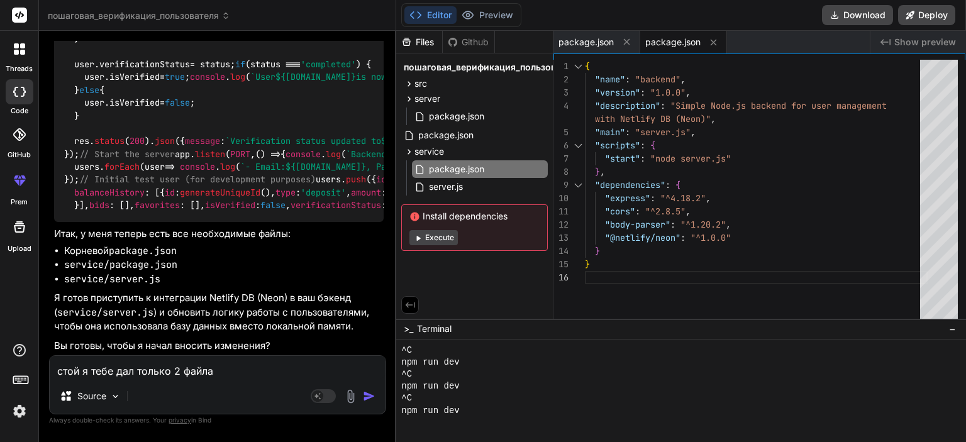
paste textarea "package.json"
click at [332, 372] on textarea "стой я тебе дал только 2 файла package.json и package.json" at bounding box center [218, 367] width 336 height 23
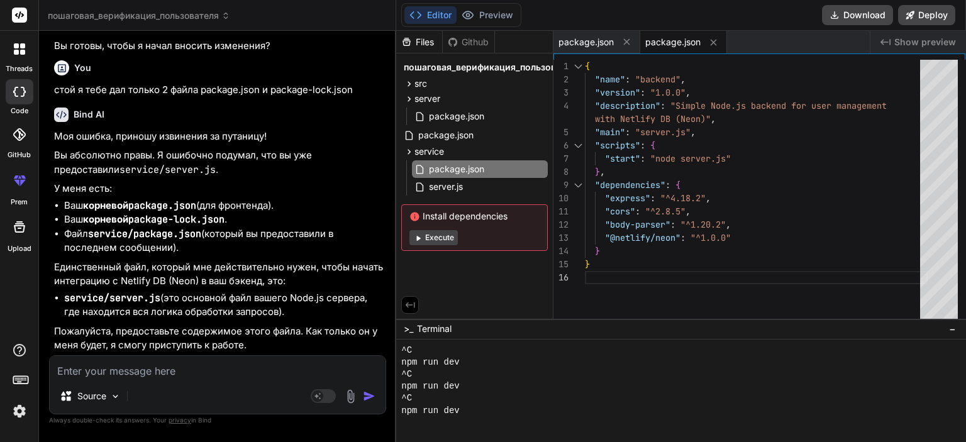
scroll to position [86060, 0]
drag, startPoint x: 152, startPoint y: 280, endPoint x: 120, endPoint y: 287, distance: 32.8
click at [120, 287] on p "Единственный файл, который мне действительно нужен, чтобы начать интеграцию с N…" at bounding box center [218, 274] width 329 height 28
copy p "Netlify"
click at [172, 353] on div "Bind AI Моя ошибка, приношу извинения за путаницу! Вы абсолютно правы. Я ошибоч…" at bounding box center [218, 226] width 329 height 258
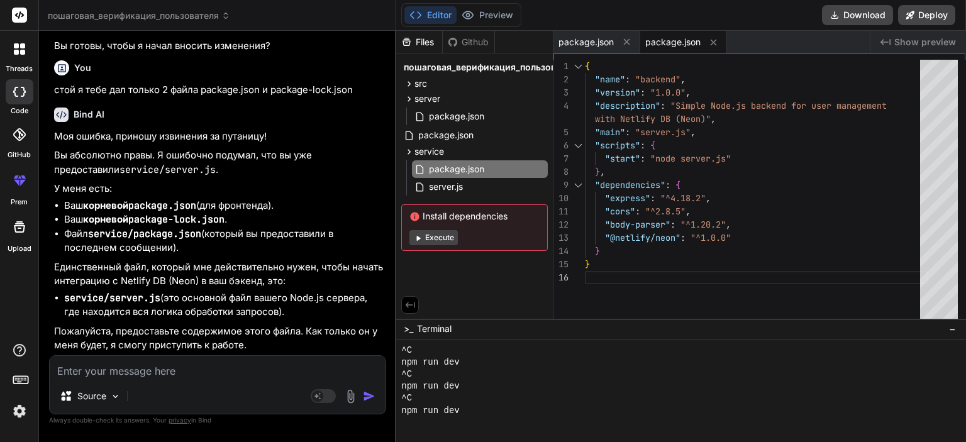
click at [167, 368] on textarea at bounding box center [218, 367] width 336 height 23
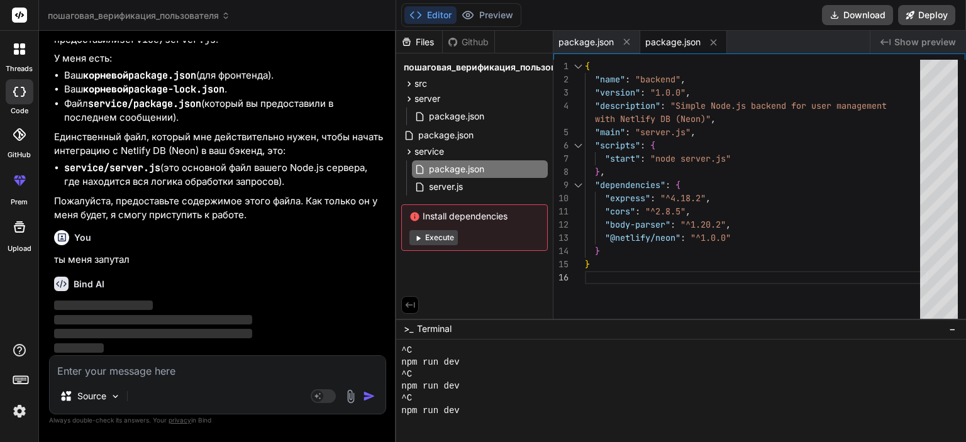
scroll to position [86190, 0]
click at [688, 37] on span "package.json" at bounding box center [672, 42] width 55 height 13
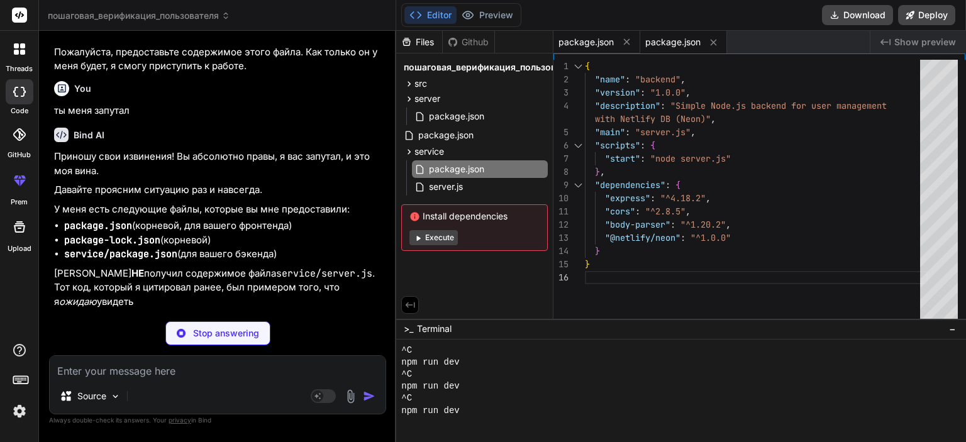
click at [599, 43] on span "package.json" at bounding box center [585, 42] width 55 height 13
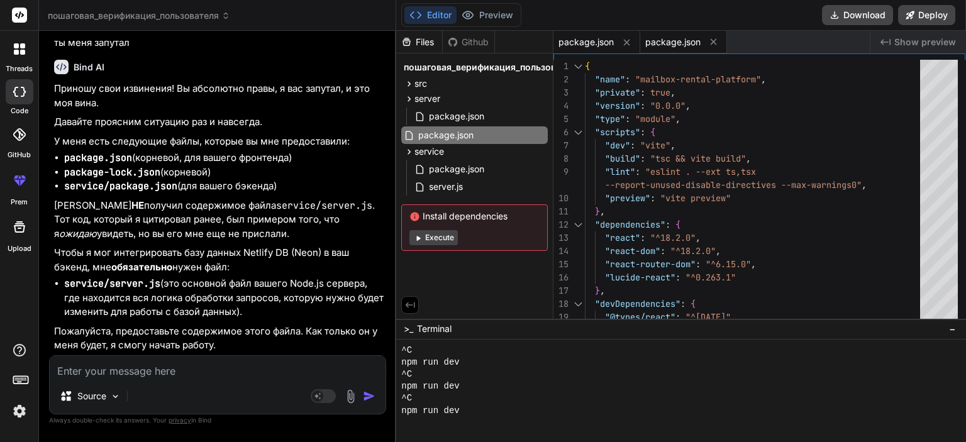
click at [672, 48] on div "package.json" at bounding box center [683, 42] width 87 height 23
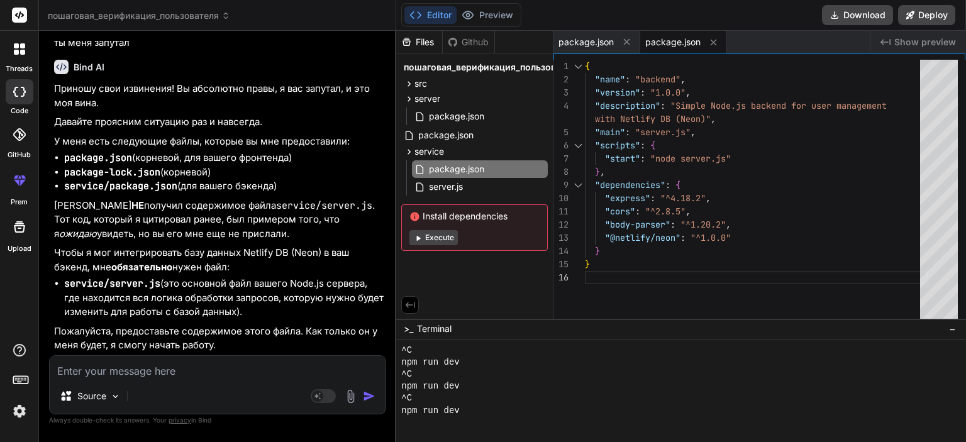
scroll to position [86407, 0]
drag, startPoint x: 53, startPoint y: 207, endPoint x: 252, endPoint y: 228, distance: 200.4
click at [254, 233] on div "You Bind AI Да, совершенно верно! В файле DepositContext.tsx также реализована …" at bounding box center [219, 198] width 334 height 314
copy p "Я НЕ получил содержимое файла service/server.js . Тот код, который я цитировал …"
click at [194, 368] on textarea at bounding box center [218, 367] width 336 height 23
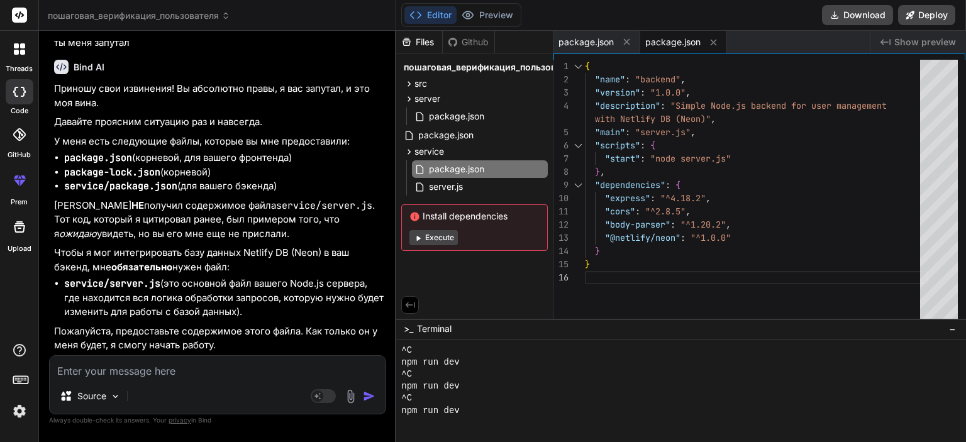
paste textarea "Я НЕ получил содержимое файла service/server.js. Тот код, который я цитировал р…"
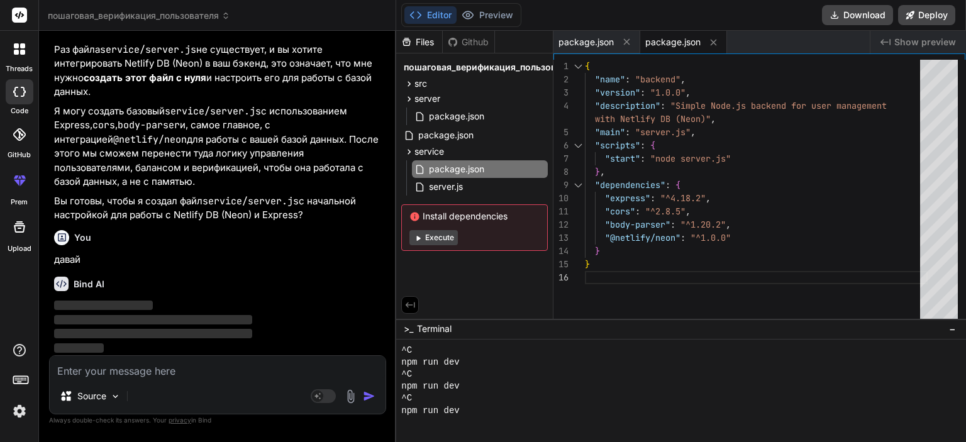
scroll to position [86902, 0]
